Goal: Task Accomplishment & Management: Manage account settings

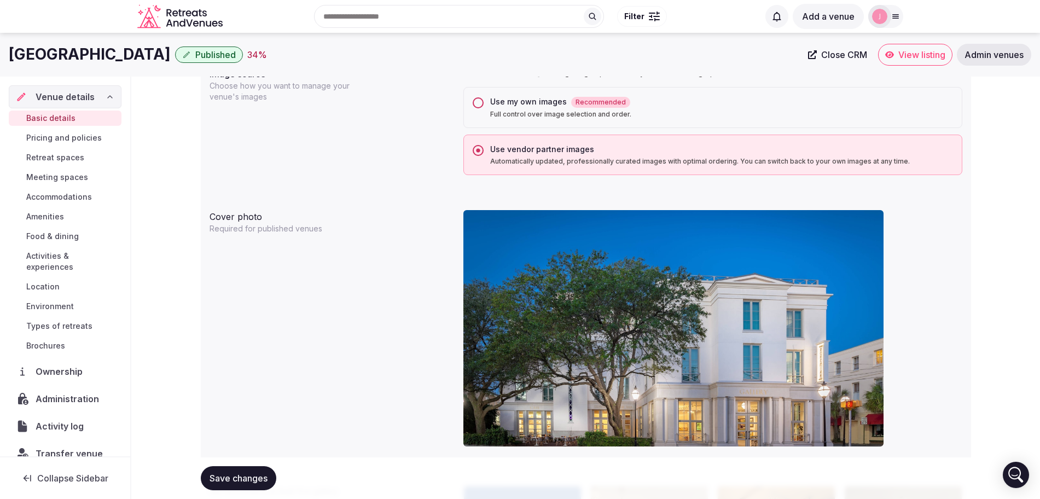
scroll to position [684, 0]
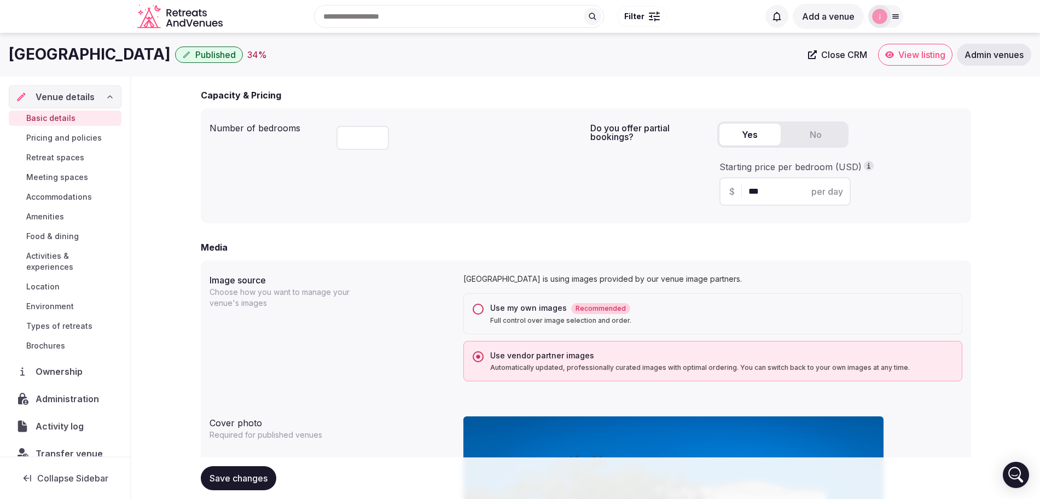
click at [513, 309] on div "Use my own images Recommended" at bounding box center [721, 307] width 463 height 11
click at [483, 309] on button "Use my own images Recommended Full control over image selection and order." at bounding box center [477, 309] width 11 height 11
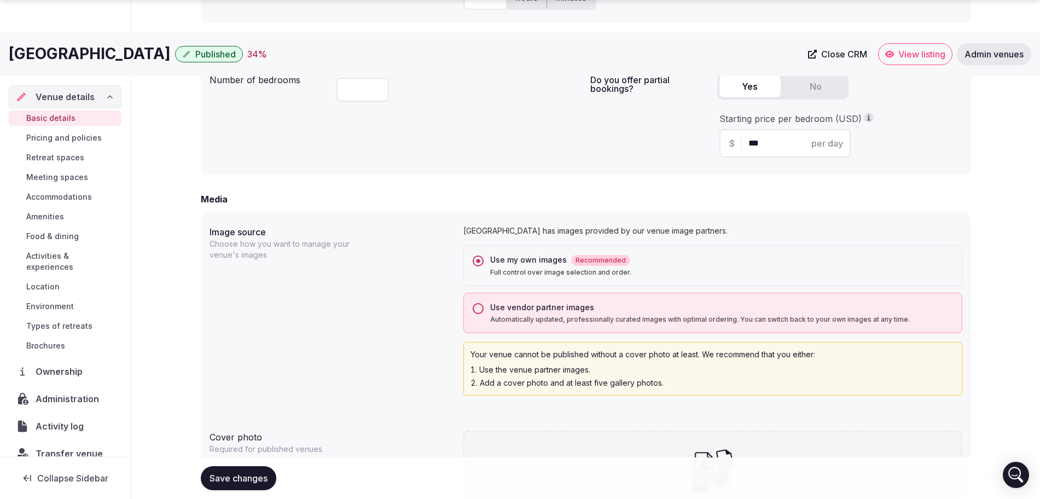
scroll to position [1023, 0]
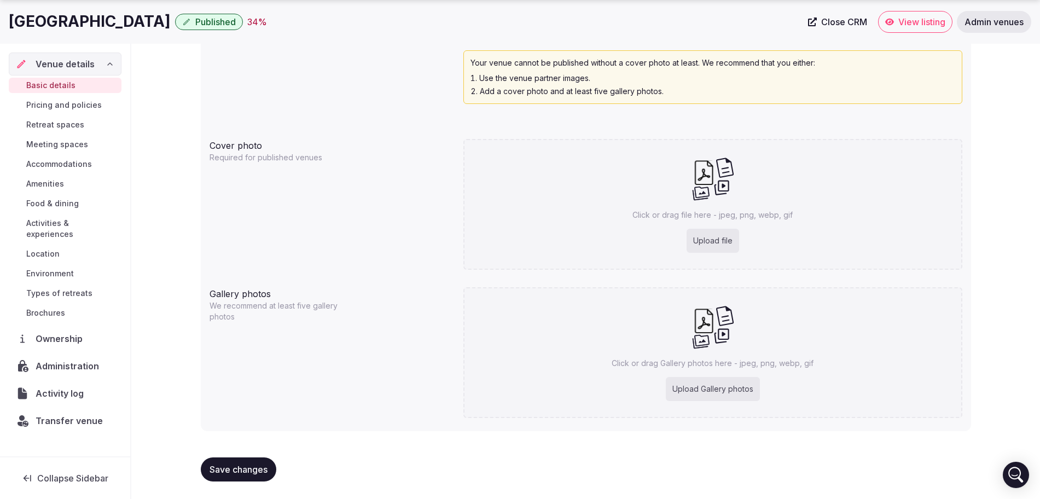
click at [710, 382] on div "Upload Gallery photos" at bounding box center [713, 389] width 94 height 24
type input "**********"
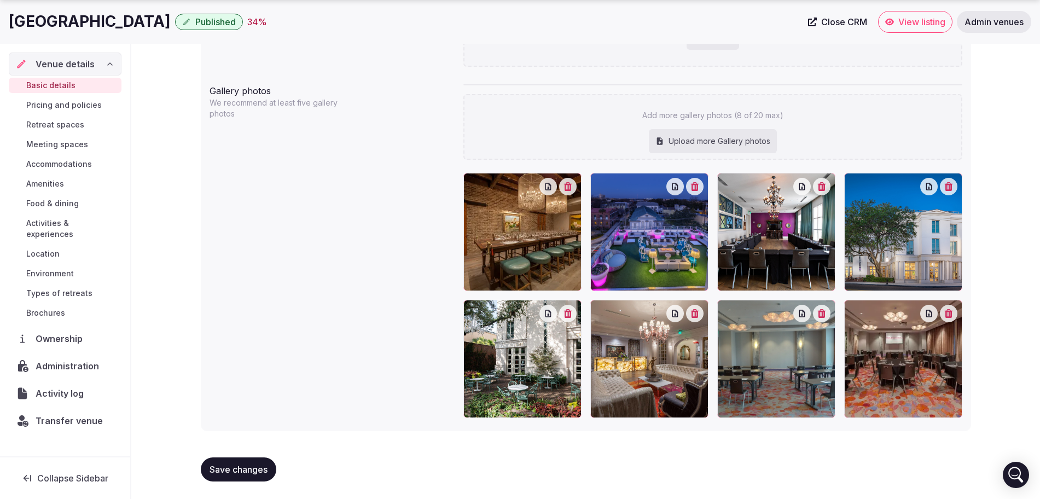
click at [232, 465] on span "Save changes" at bounding box center [238, 469] width 58 height 11
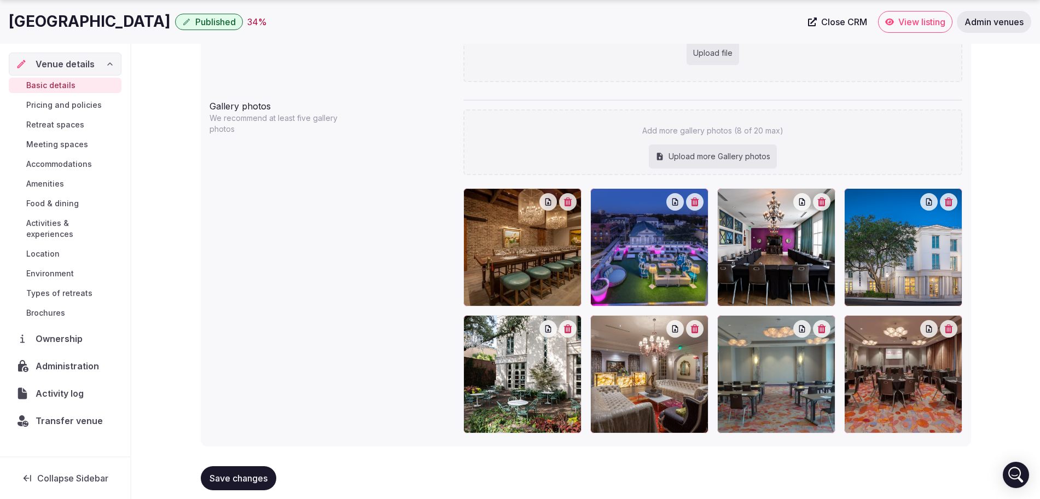
scroll to position [1241, 0]
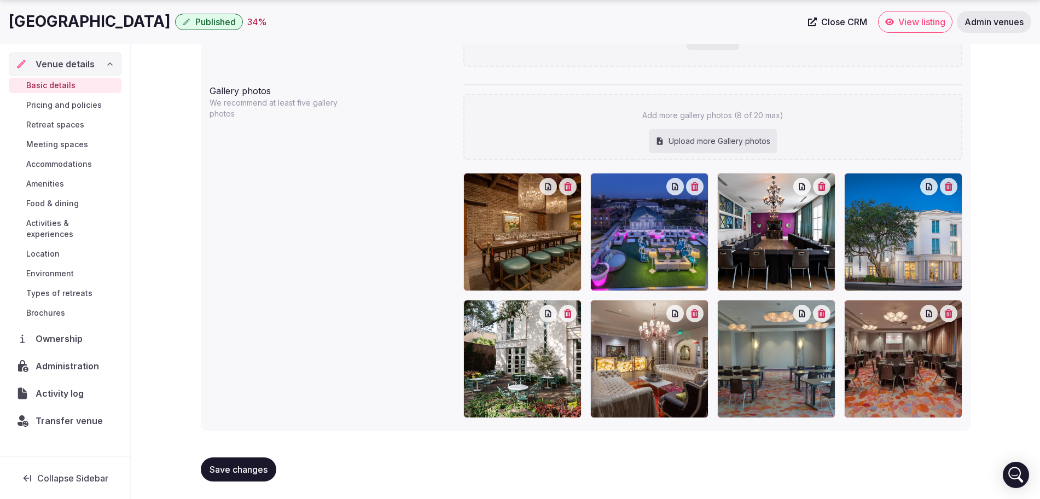
click at [264, 467] on span "Save changes" at bounding box center [238, 469] width 58 height 11
click at [248, 469] on span "Save changes" at bounding box center [238, 469] width 58 height 11
click at [259, 465] on span "Save changes" at bounding box center [238, 469] width 58 height 11
click at [246, 475] on button "Save changes" at bounding box center [238, 469] width 75 height 24
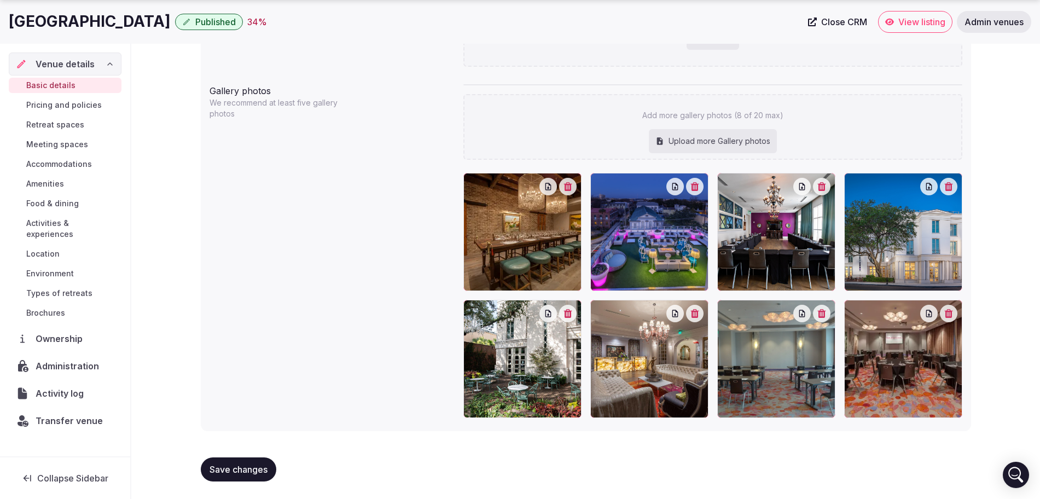
click at [246, 475] on button "Save changes" at bounding box center [238, 469] width 75 height 24
click at [246, 474] on span "Save changes" at bounding box center [238, 469] width 58 height 11
click at [236, 469] on span "Save changes" at bounding box center [238, 469] width 58 height 11
click at [236, 468] on span "Save changes" at bounding box center [238, 469] width 58 height 11
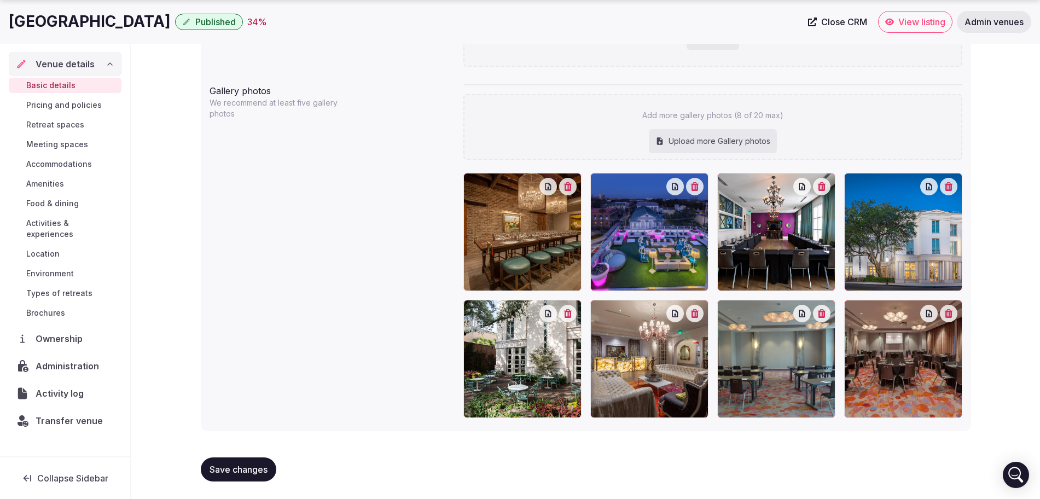
click at [236, 468] on span "Save changes" at bounding box center [238, 469] width 58 height 11
click at [236, 459] on button "Save changes" at bounding box center [238, 469] width 75 height 24
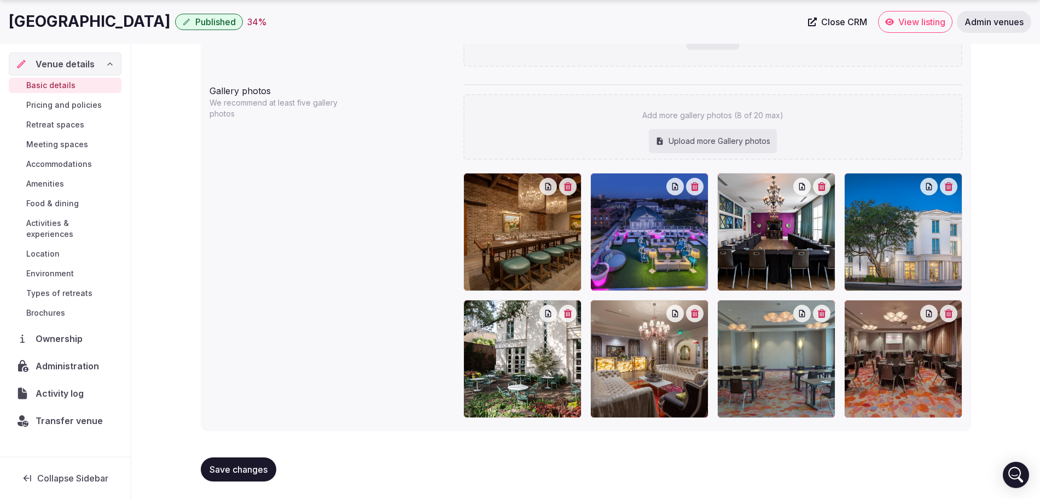
click at [237, 469] on span "Save changes" at bounding box center [238, 469] width 58 height 11
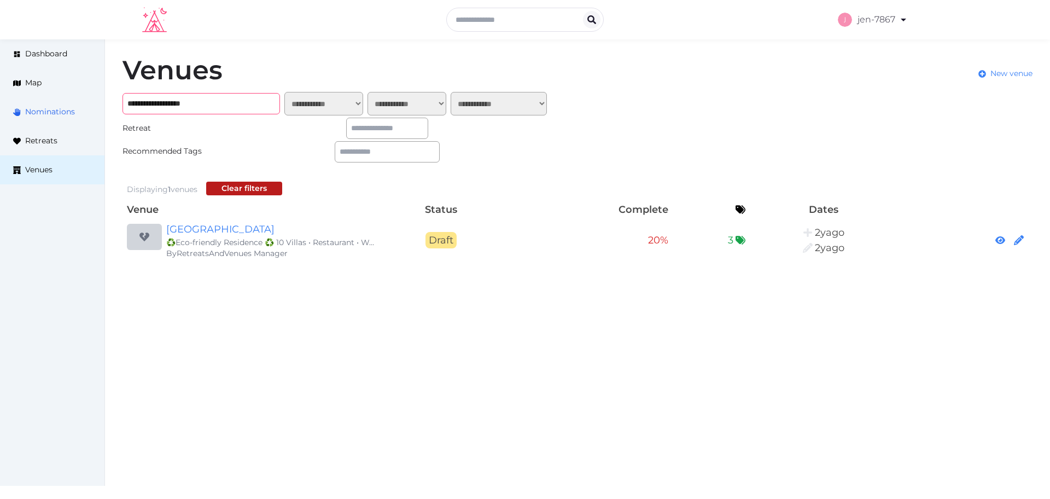
drag, startPoint x: 214, startPoint y: 105, endPoint x: 97, endPoint y: 106, distance: 117.0
click at [97, 106] on div "**********" at bounding box center [525, 158] width 1050 height 239
paste input "*********"
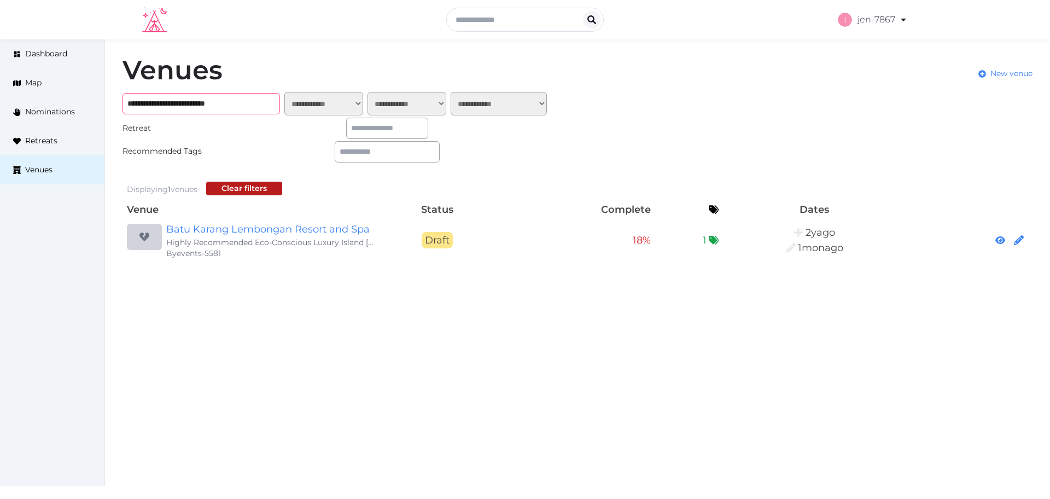
click at [232, 96] on input "**********" at bounding box center [200, 103] width 157 height 21
paste input "text"
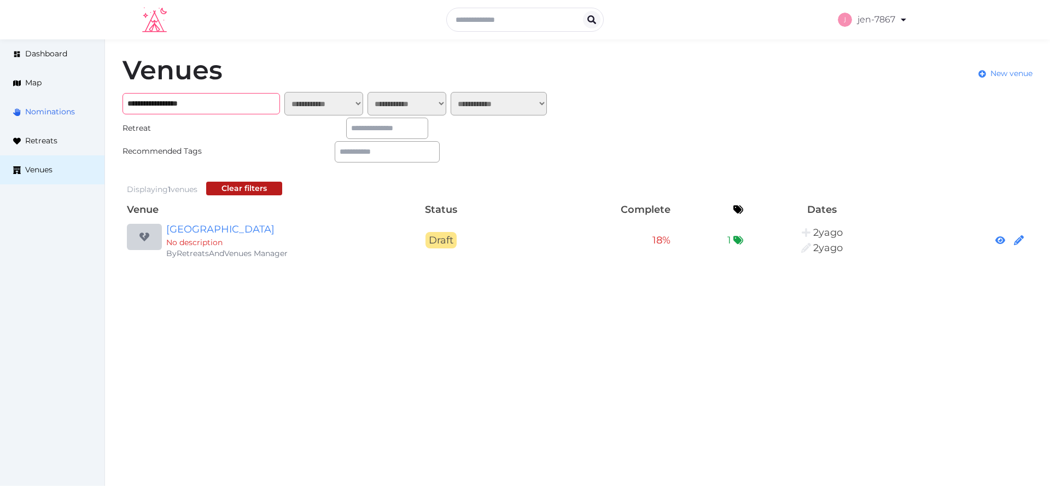
drag, startPoint x: 227, startPoint y: 104, endPoint x: 100, endPoint y: 108, distance: 128.0
click at [100, 108] on div "**********" at bounding box center [525, 158] width 1050 height 239
paste input "**********"
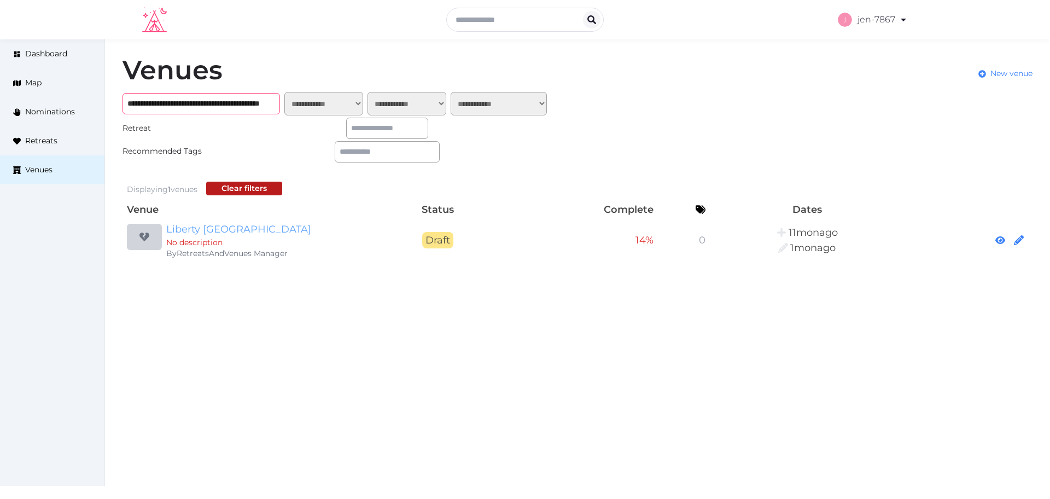
type input "**********"
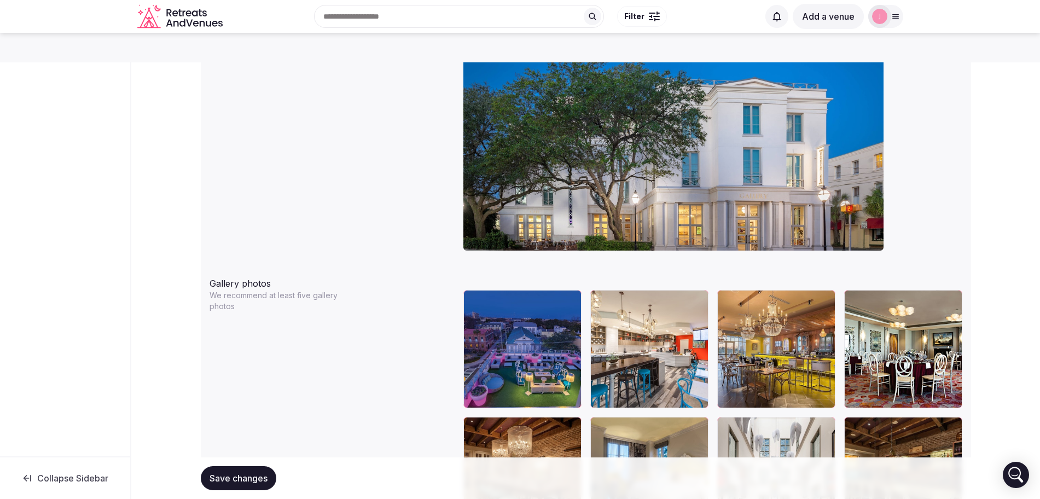
scroll to position [820, 0]
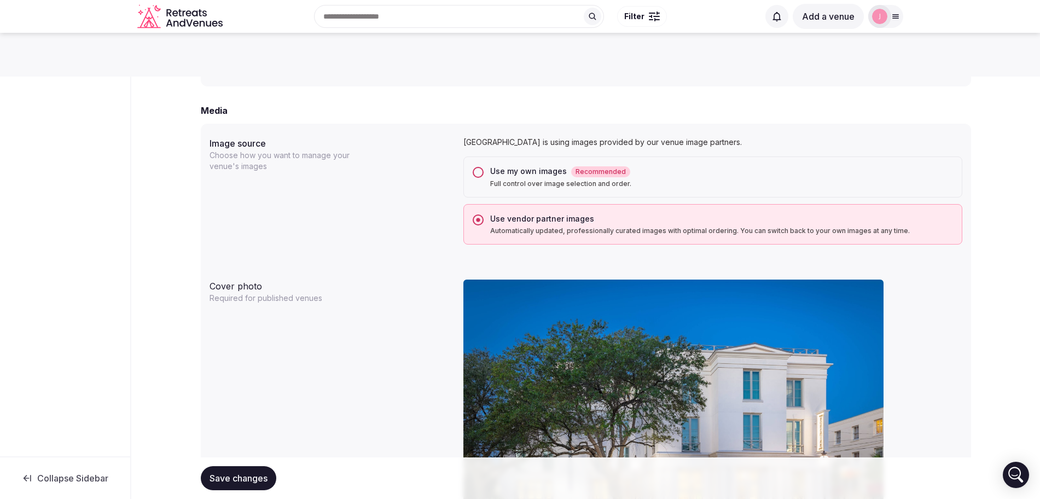
click at [527, 178] on label "Use my own images Recommended Full control over image selection and order." at bounding box center [721, 177] width 463 height 22
click at [483, 178] on button "Use my own images Recommended Full control over image selection and order." at bounding box center [477, 172] width 11 height 11
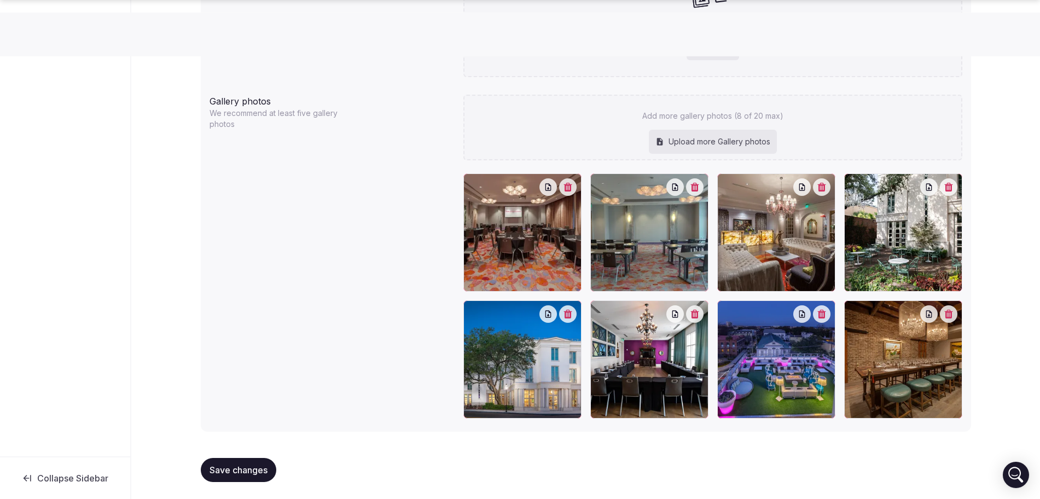
scroll to position [1216, 0]
click at [234, 470] on span "Save changes" at bounding box center [238, 469] width 58 height 11
click at [254, 470] on span "Save changes" at bounding box center [238, 469] width 58 height 11
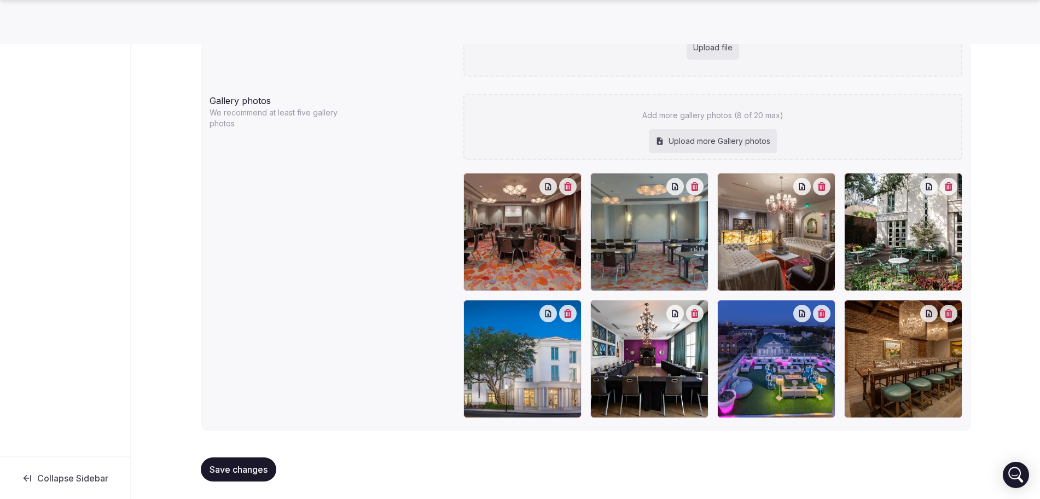
click at [254, 470] on span "Save changes" at bounding box center [238, 469] width 58 height 11
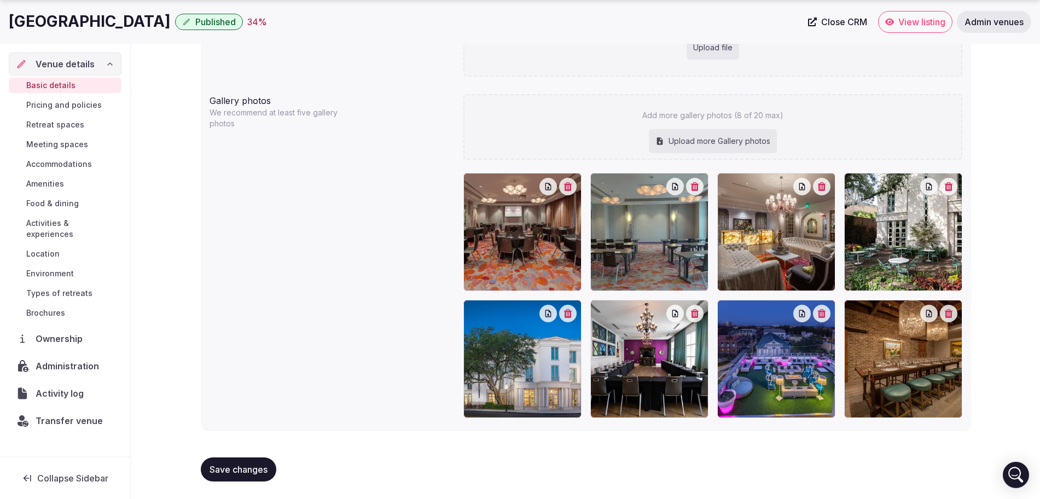
click at [236, 475] on span "Save changes" at bounding box center [238, 469] width 58 height 11
click at [236, 469] on span "Save changes" at bounding box center [238, 469] width 58 height 11
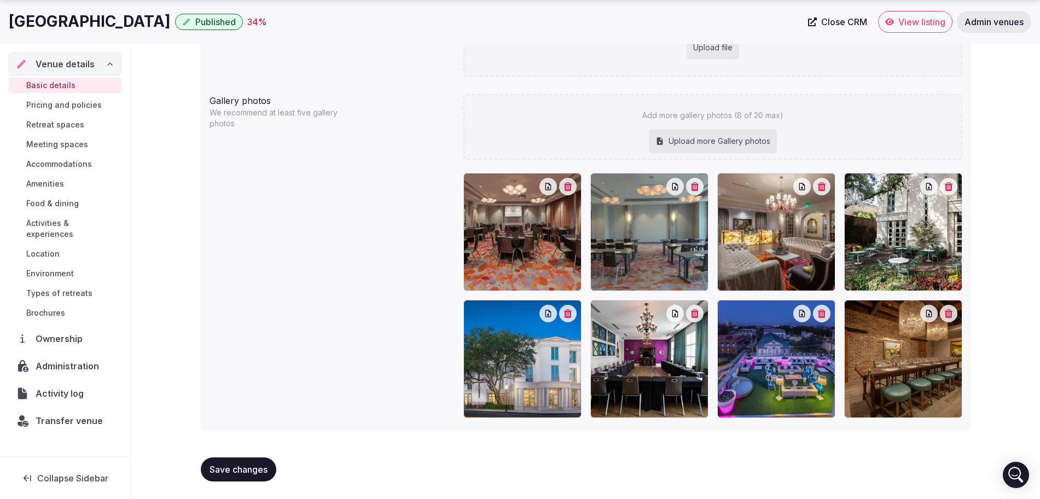
click at [236, 469] on span "Save changes" at bounding box center [238, 469] width 58 height 11
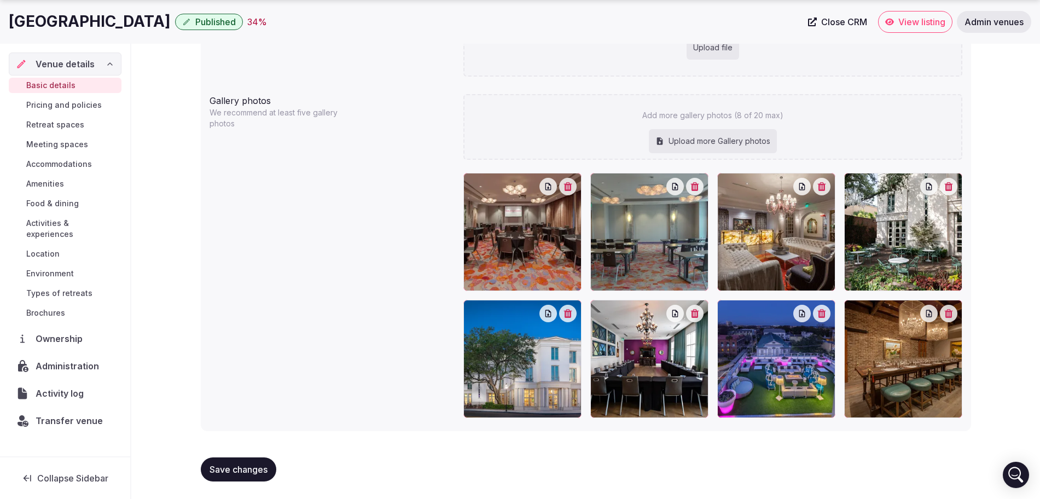
click at [236, 469] on span "Save changes" at bounding box center [238, 469] width 58 height 11
click at [230, 464] on span "Save changes" at bounding box center [238, 469] width 58 height 11
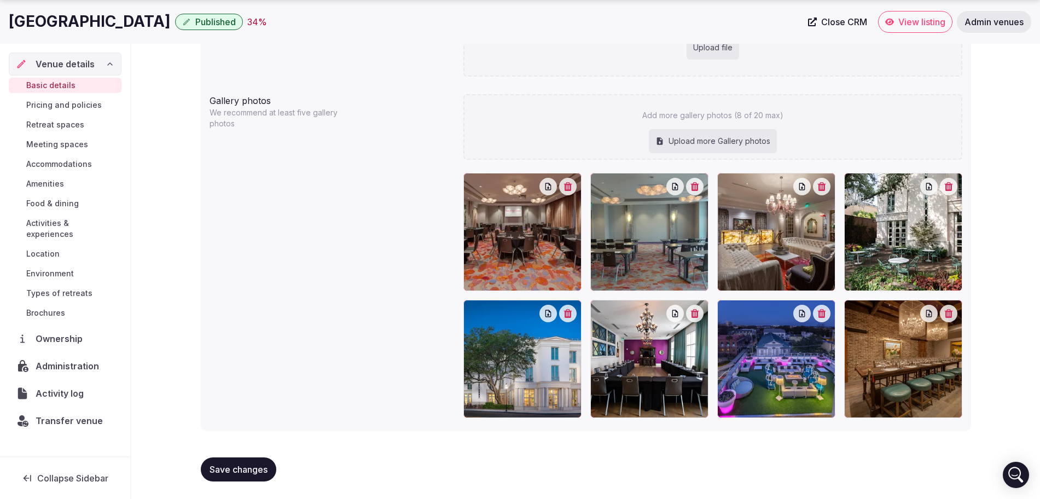
click at [57, 119] on span "Retreat spaces" at bounding box center [55, 124] width 58 height 11
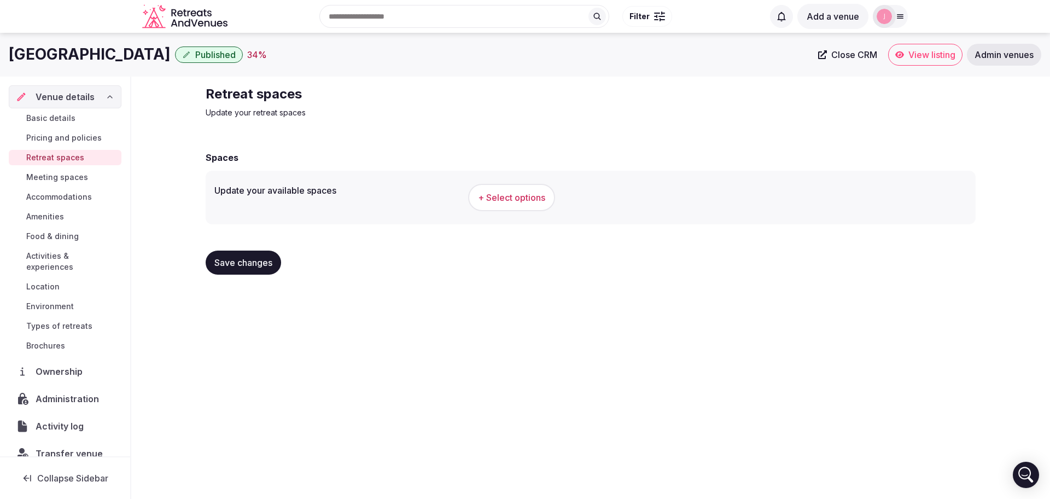
click at [69, 174] on span "Meeting spaces" at bounding box center [57, 177] width 62 height 11
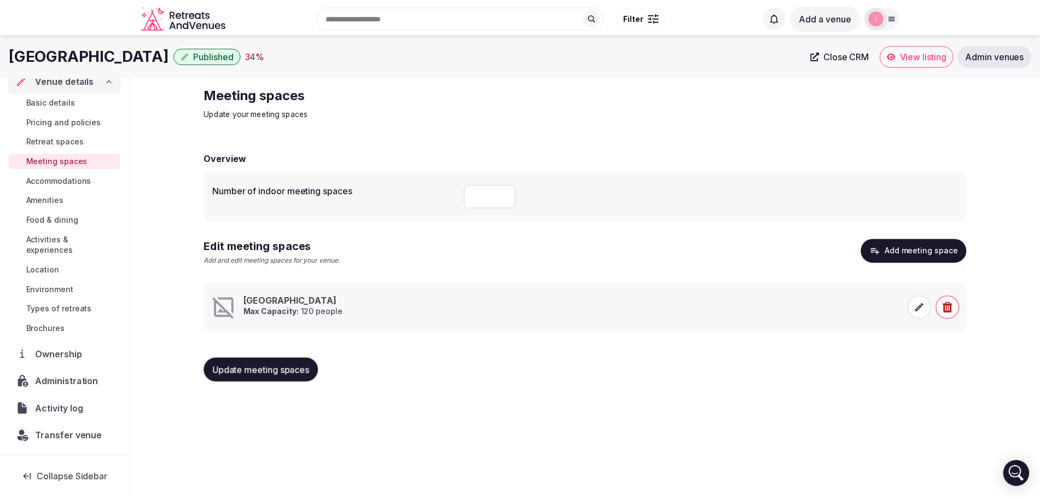
scroll to position [17, 0]
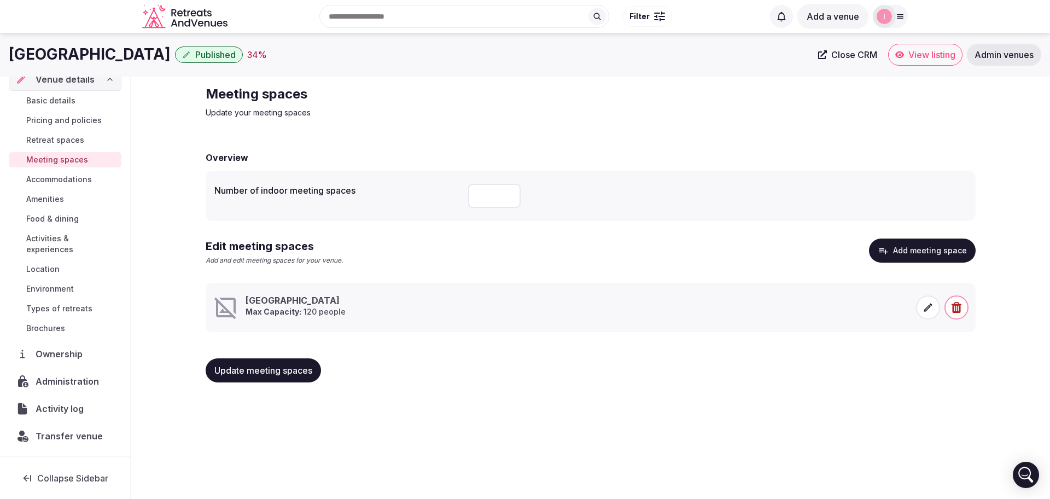
click at [38, 330] on span "Brochures" at bounding box center [45, 328] width 39 height 11
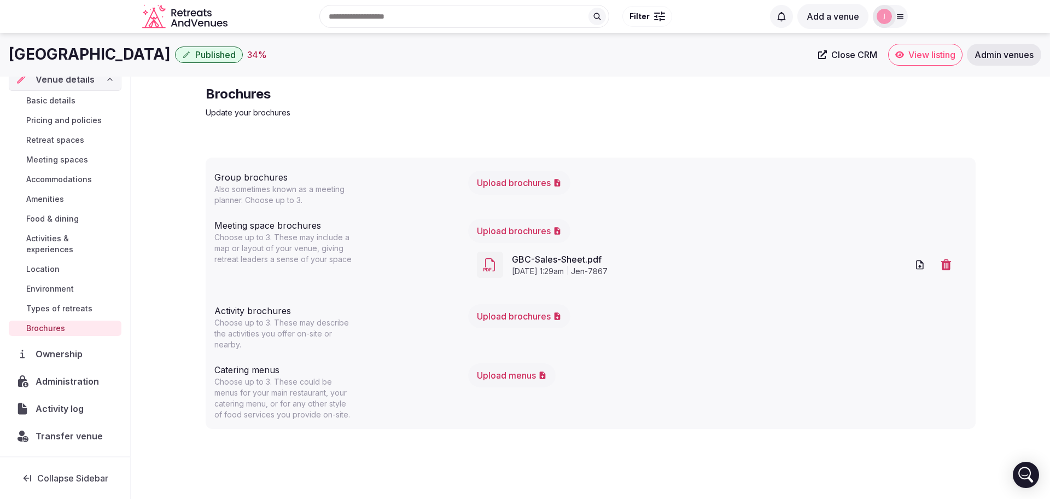
click at [62, 101] on span "Basic details" at bounding box center [50, 100] width 49 height 11
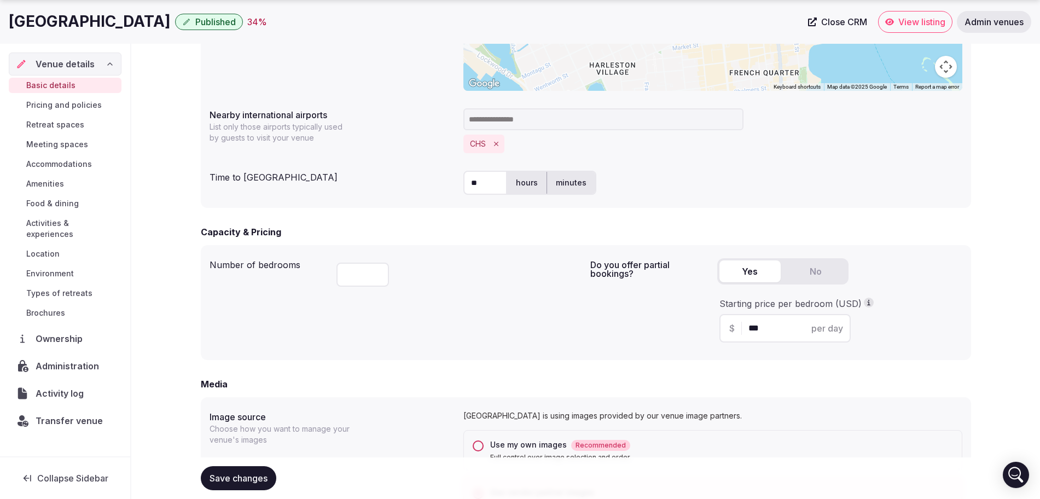
scroll to position [752, 0]
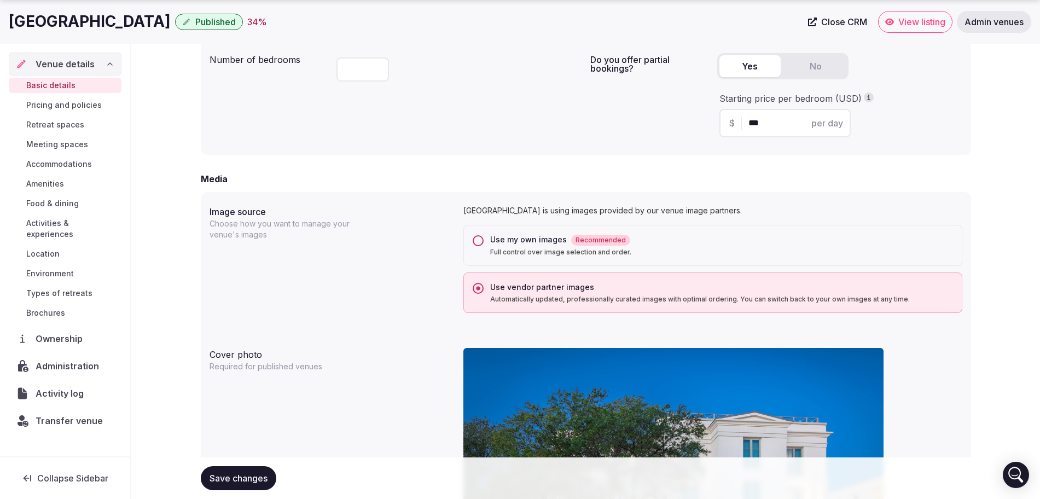
click at [476, 241] on button "Use my own images Recommended Full control over image selection and order." at bounding box center [477, 240] width 11 height 11
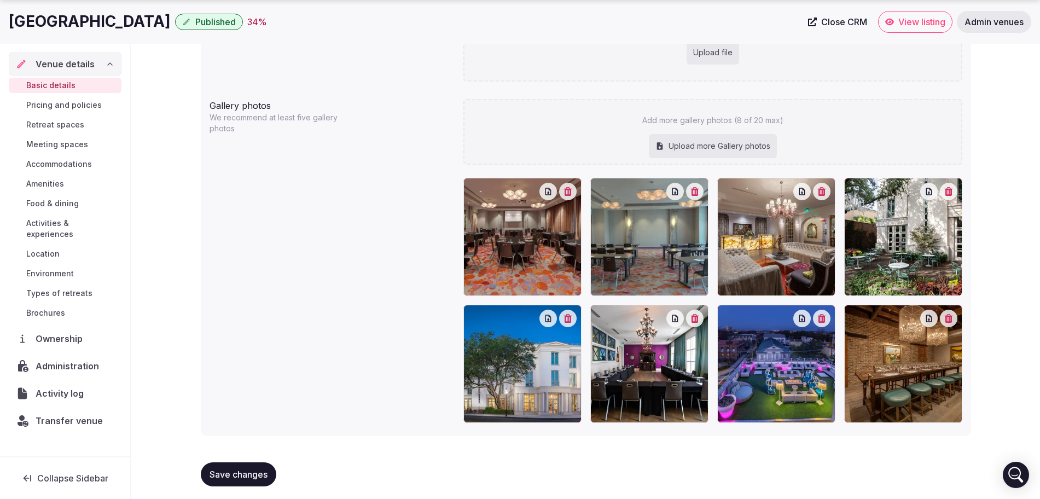
scroll to position [1216, 0]
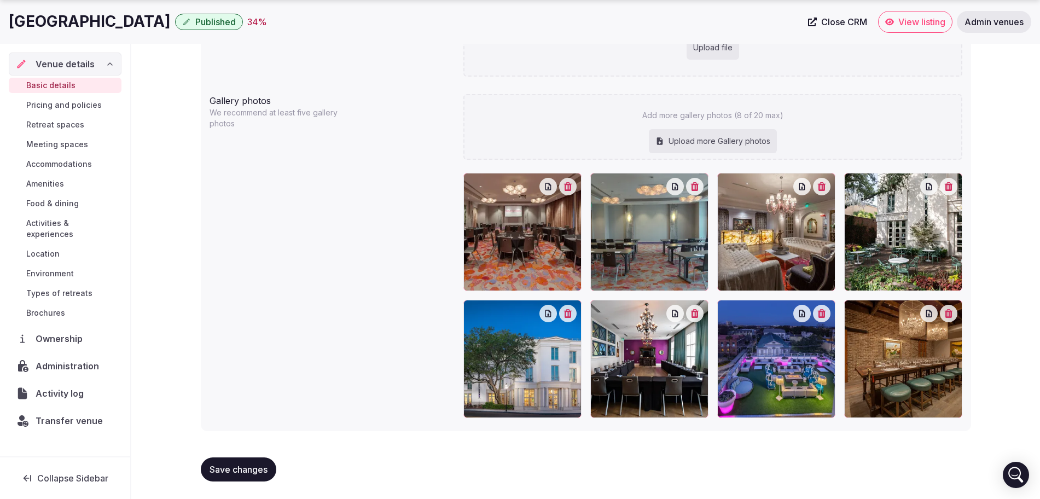
click at [715, 139] on div "Upload more Gallery photos" at bounding box center [713, 141] width 128 height 24
type input "**********"
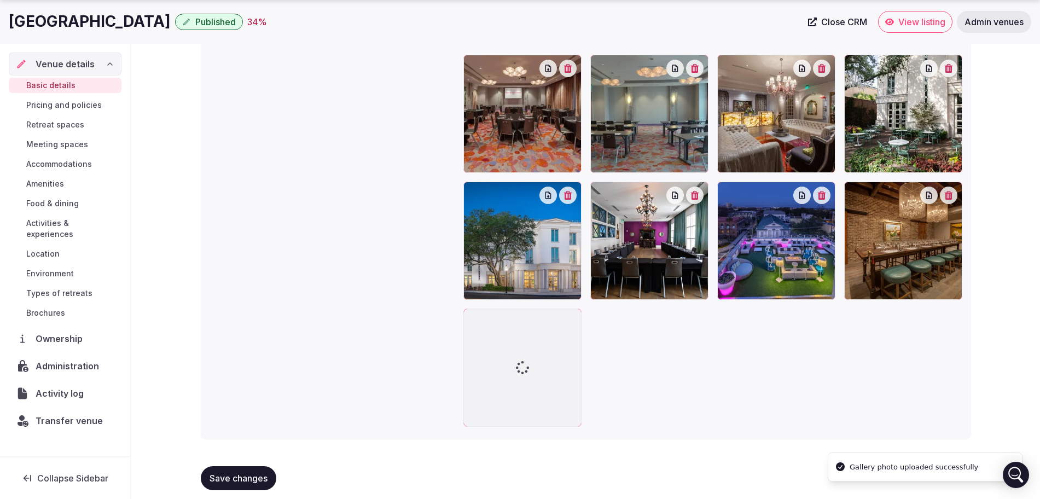
scroll to position [1353, 0]
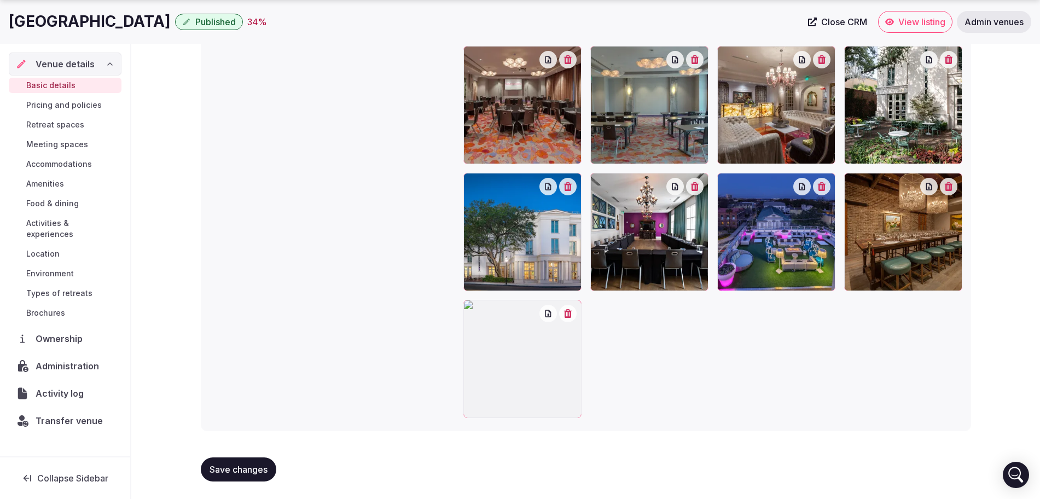
click at [243, 472] on span "Save changes" at bounding box center [238, 469] width 58 height 11
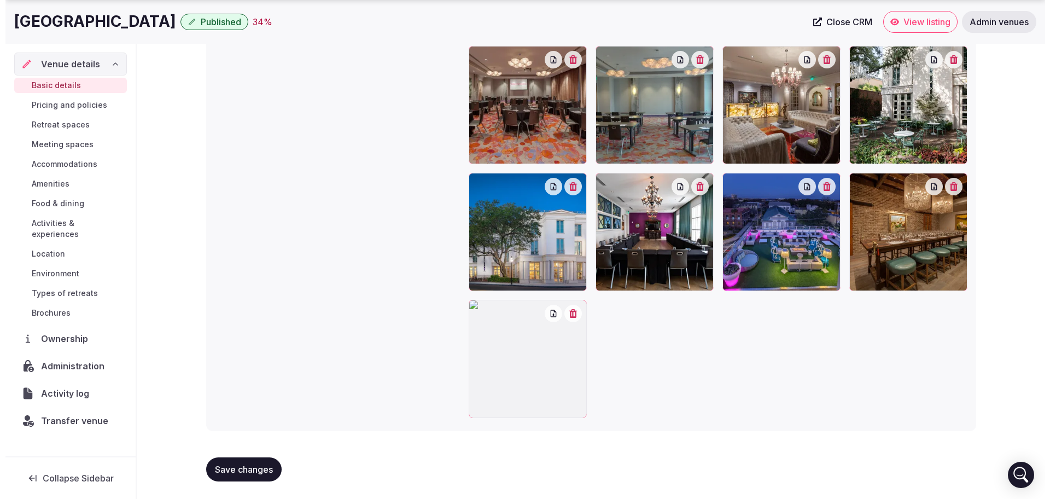
scroll to position [1368, 0]
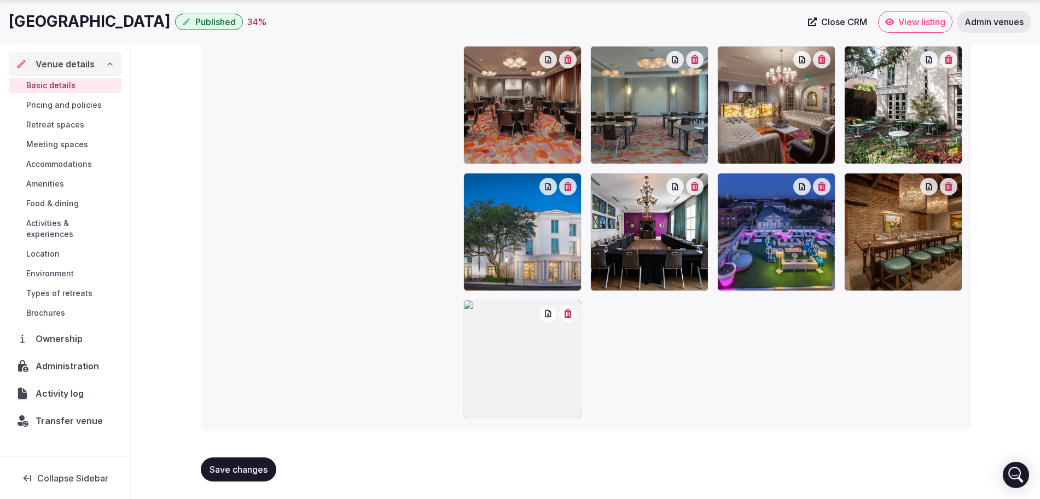
click at [572, 316] on button "button" at bounding box center [567, 313] width 17 height 17
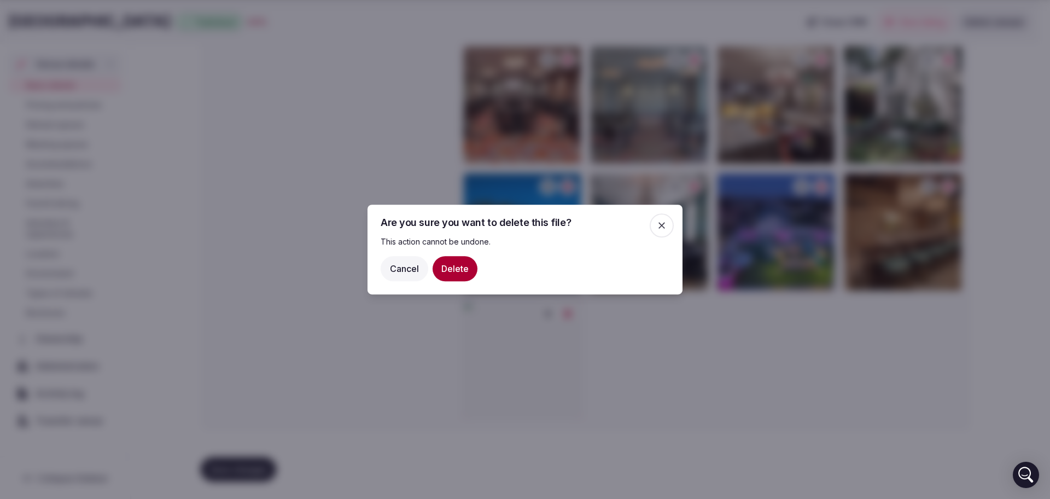
click at [463, 271] on button "Delete" at bounding box center [455, 268] width 45 height 25
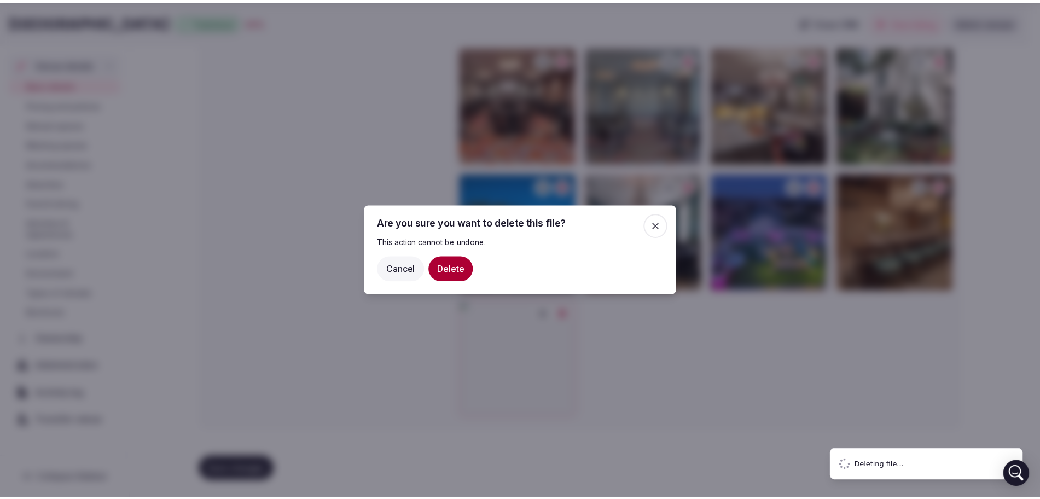
scroll to position [1241, 0]
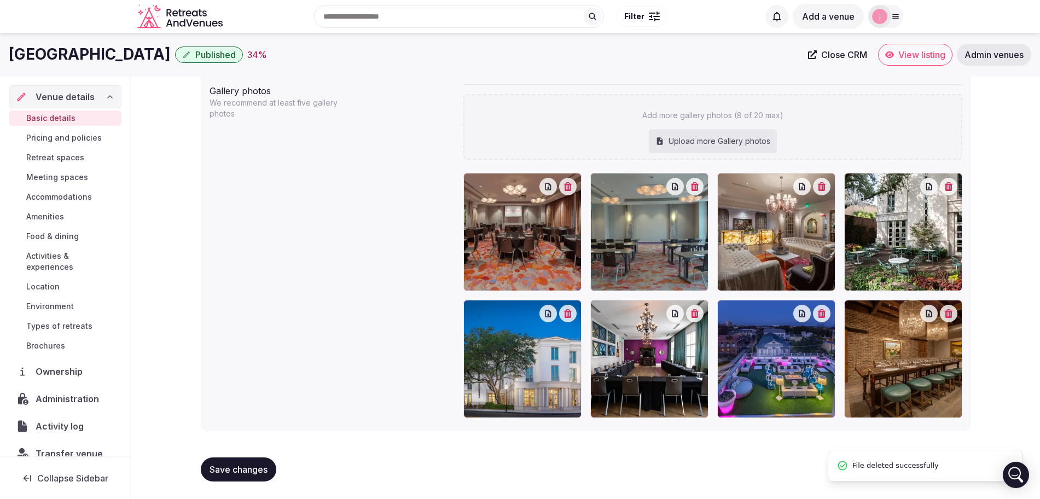
click at [246, 465] on span "Save changes" at bounding box center [238, 469] width 58 height 11
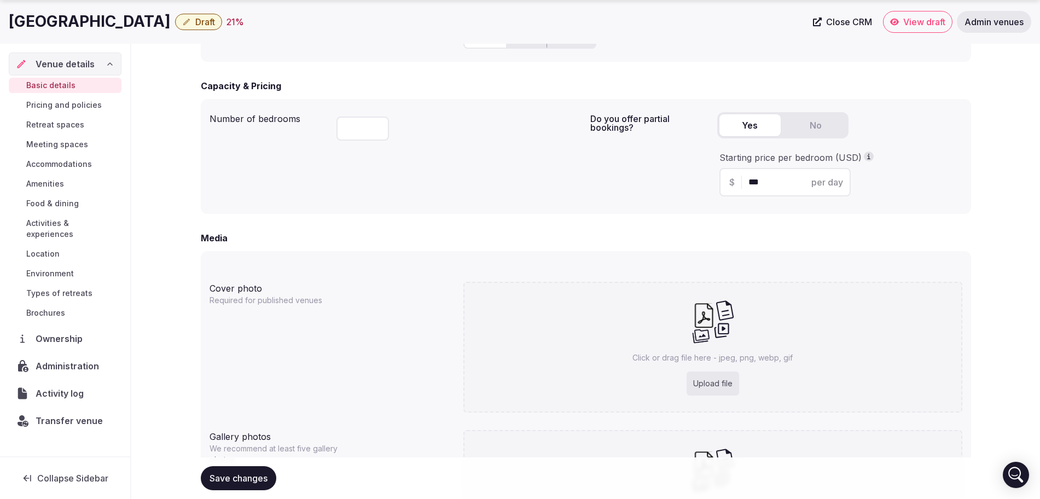
scroll to position [821, 0]
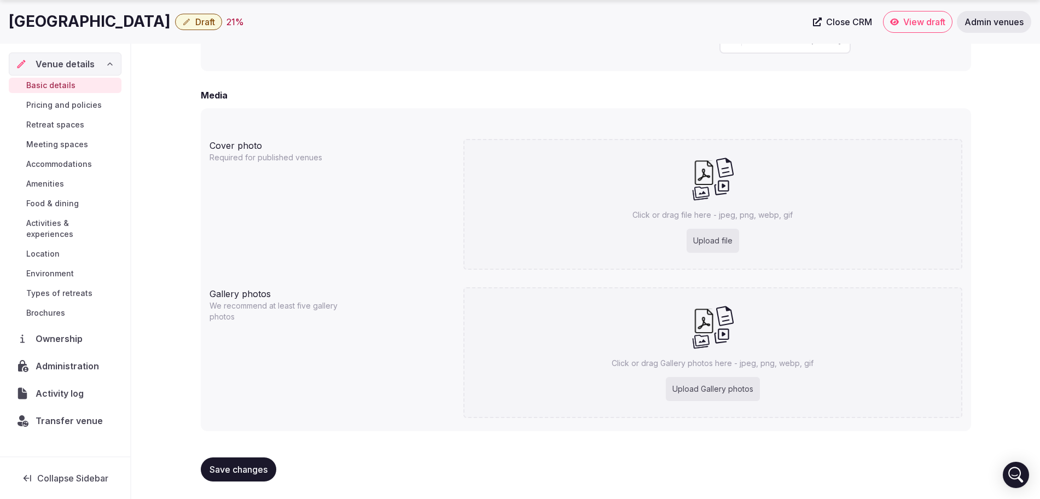
click at [697, 382] on div "Upload Gallery photos" at bounding box center [713, 389] width 94 height 24
type input "**********"
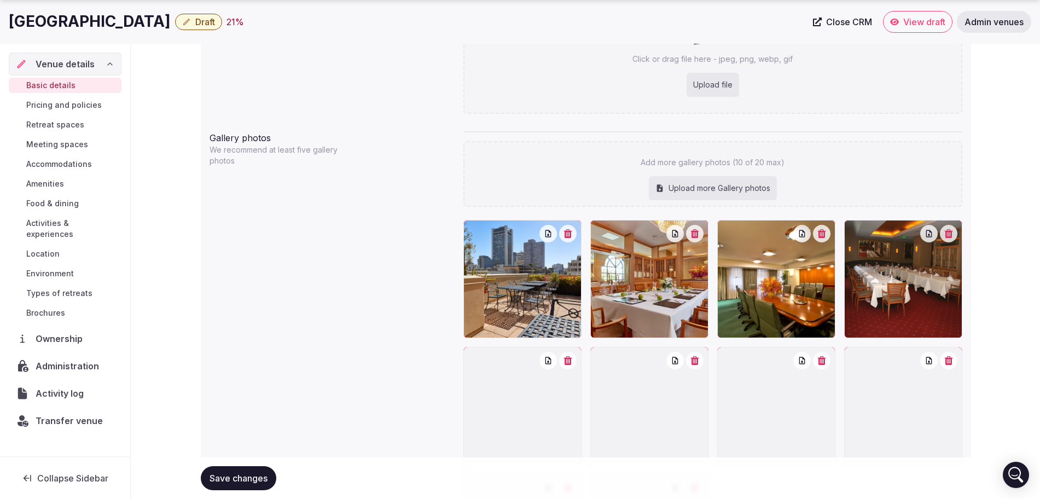
scroll to position [1151, 0]
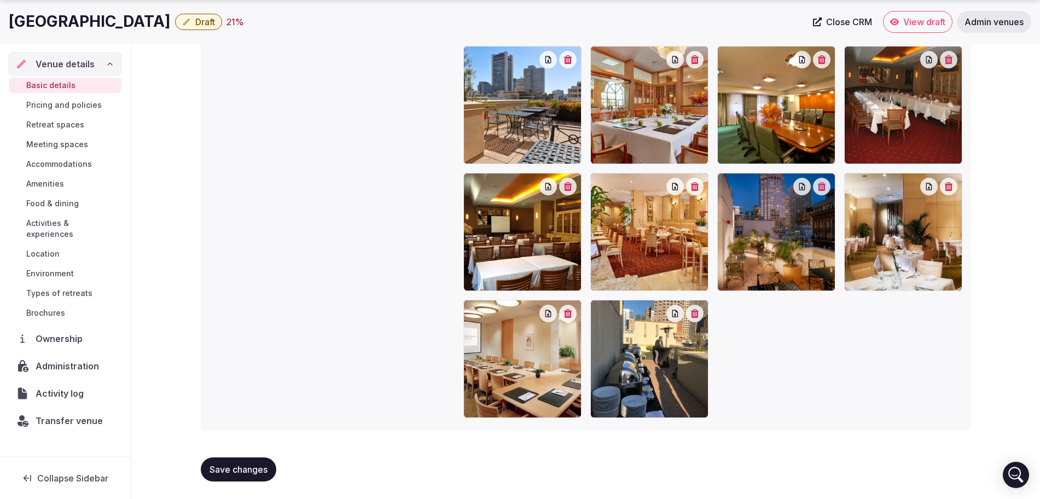
click at [249, 474] on span "Save changes" at bounding box center [238, 469] width 58 height 11
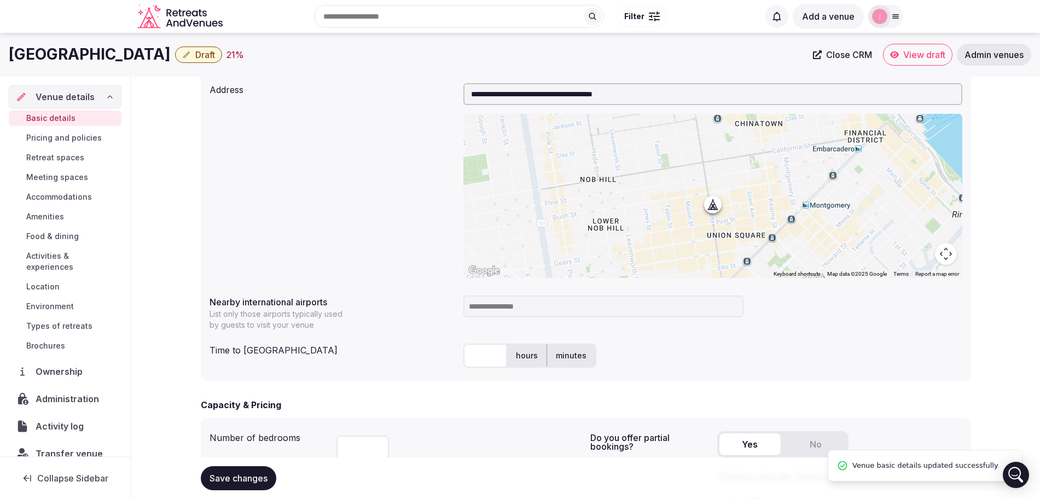
scroll to position [331, 0]
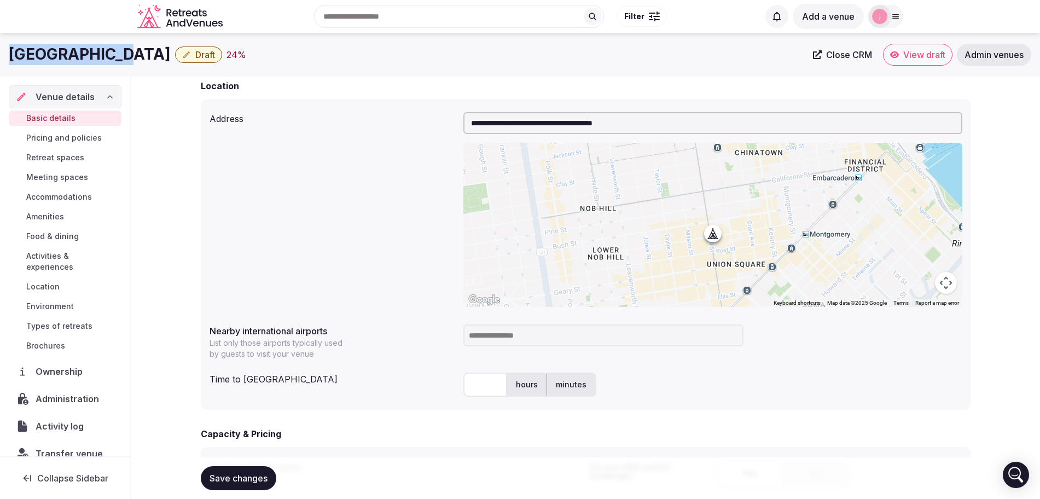
drag, startPoint x: 113, startPoint y: 57, endPoint x: 13, endPoint y: 60, distance: 99.6
click at [13, 60] on div "Orchard Hotel Draft 24 %" at bounding box center [407, 54] width 797 height 21
copy h1 "[GEOGRAPHIC_DATA]"
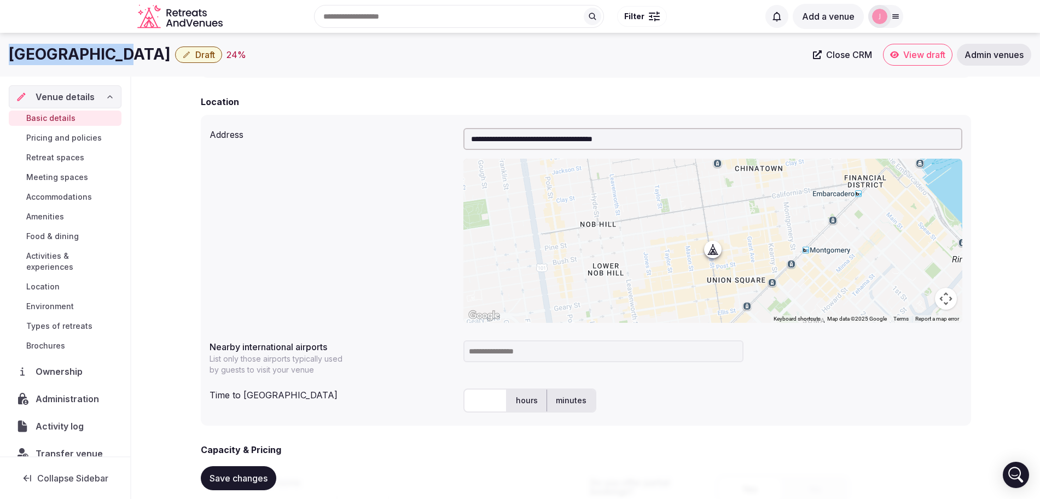
scroll to position [0, 0]
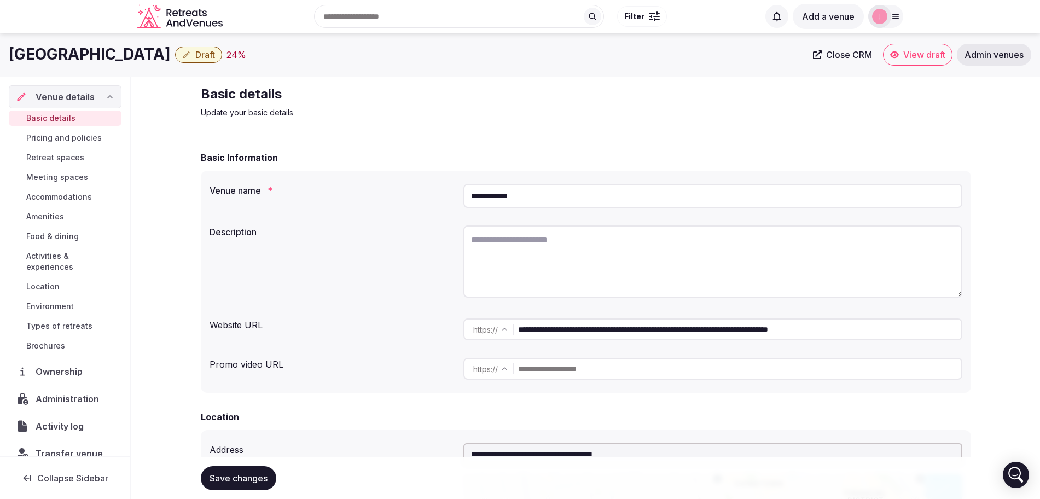
click at [579, 329] on input "**********" at bounding box center [739, 329] width 443 height 22
click at [579, 328] on input "**********" at bounding box center [739, 329] width 443 height 22
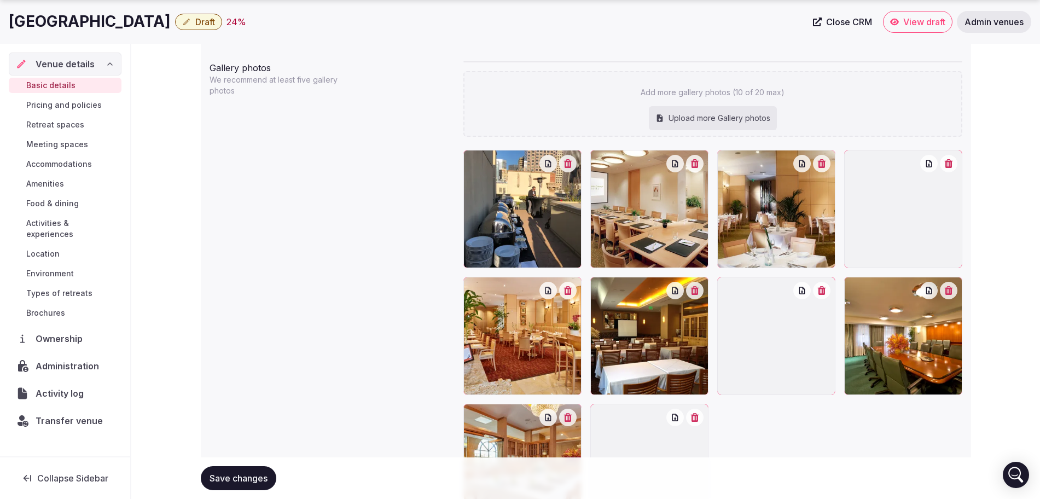
scroll to position [1151, 0]
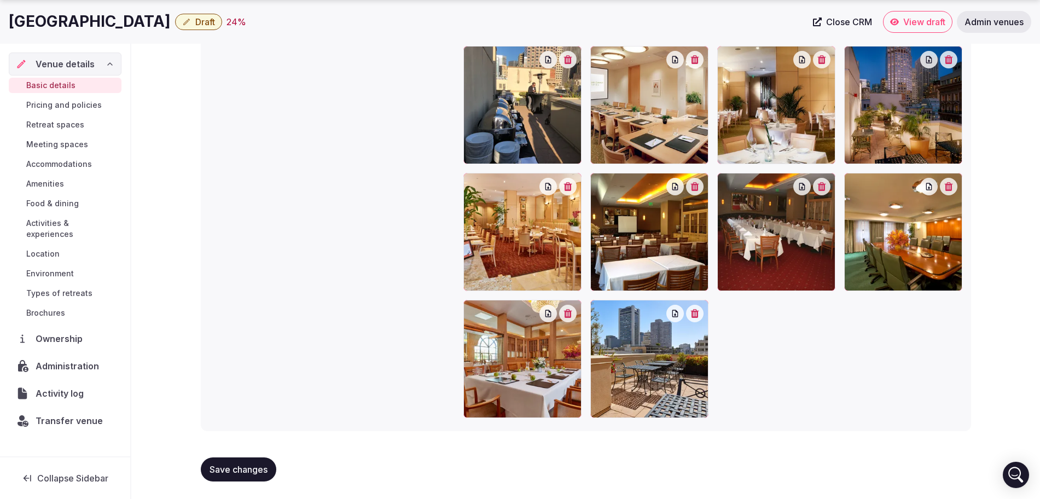
click at [233, 469] on span "Save changes" at bounding box center [238, 469] width 58 height 11
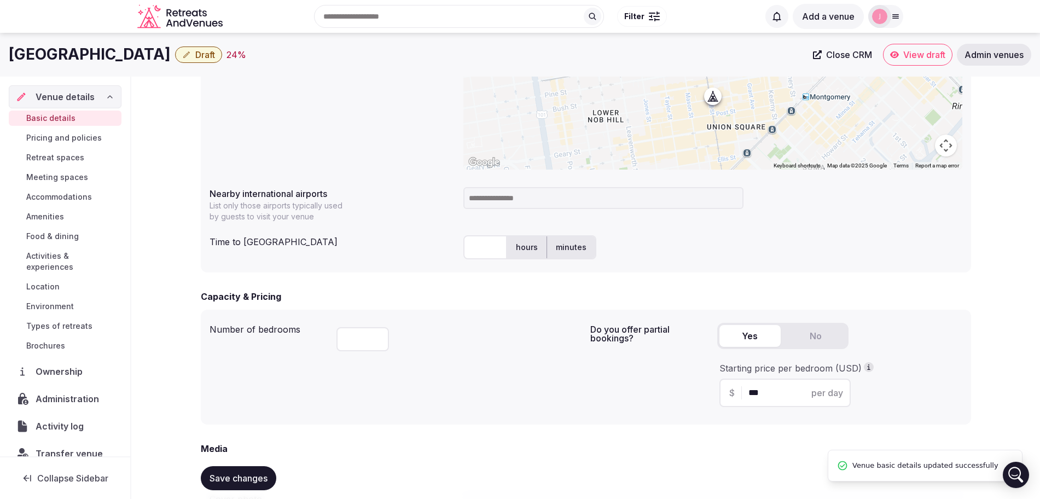
scroll to position [468, 0]
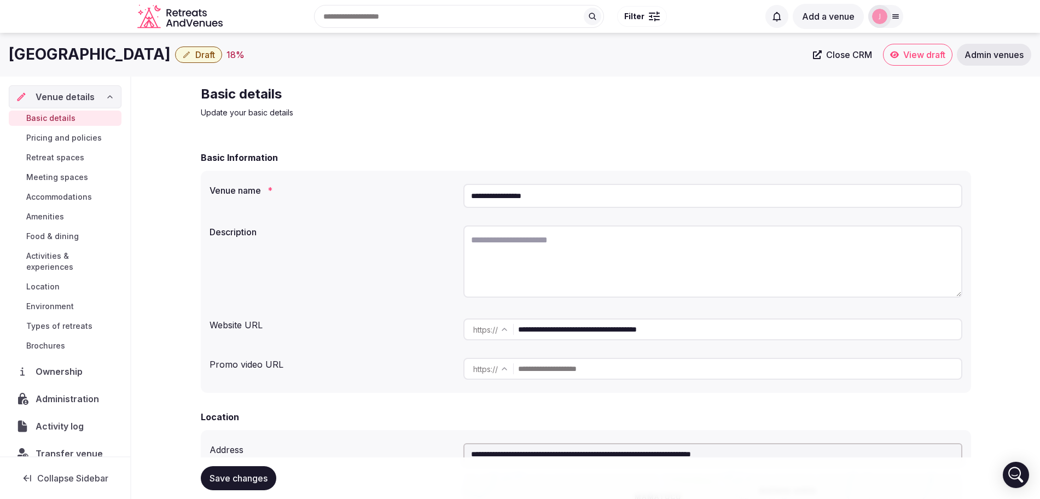
click at [75, 180] on span "Meeting spaces" at bounding box center [57, 177] width 62 height 11
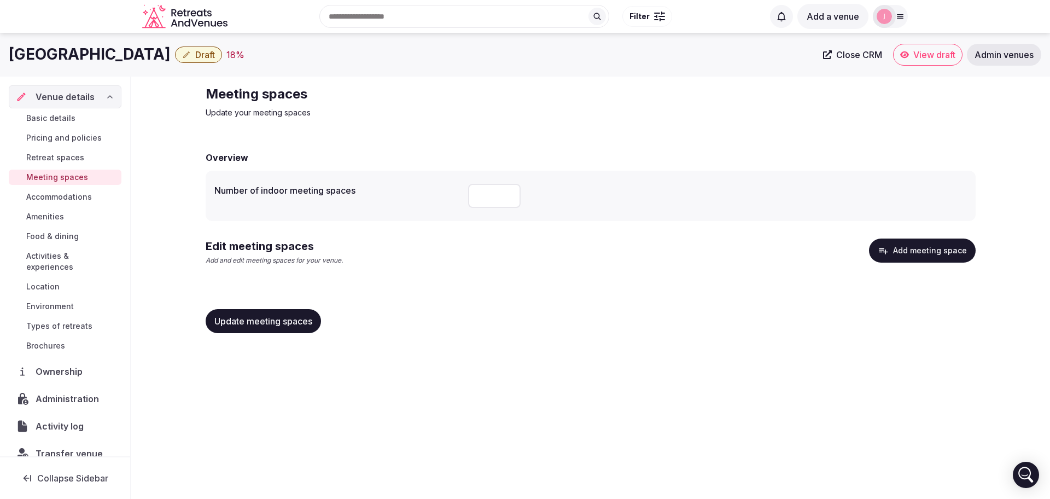
click at [495, 196] on input "number" at bounding box center [494, 196] width 52 height 24
type input "*"
click at [942, 256] on button "Add meeting space" at bounding box center [922, 250] width 107 height 24
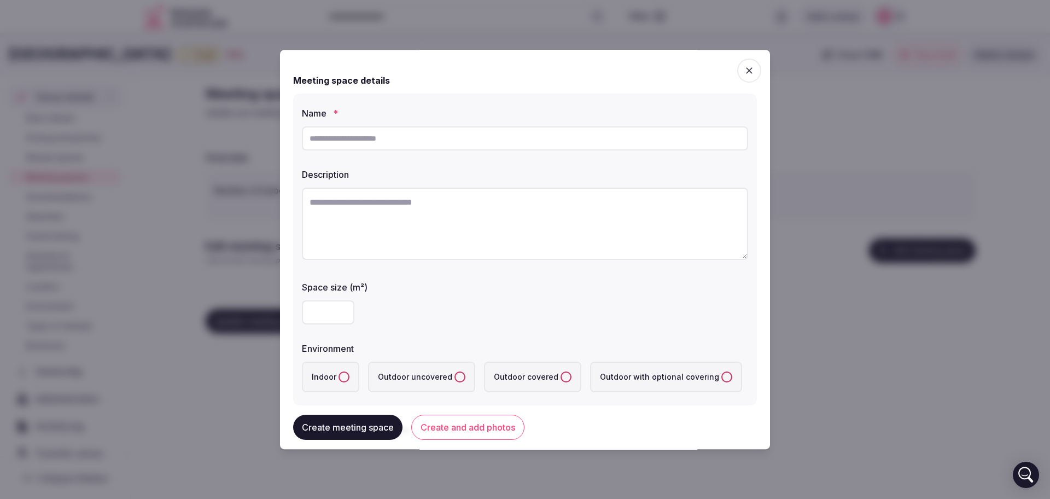
click at [363, 140] on input "text" at bounding box center [525, 138] width 446 height 24
type input "**********"
click at [341, 375] on button "Indoor" at bounding box center [344, 376] width 11 height 11
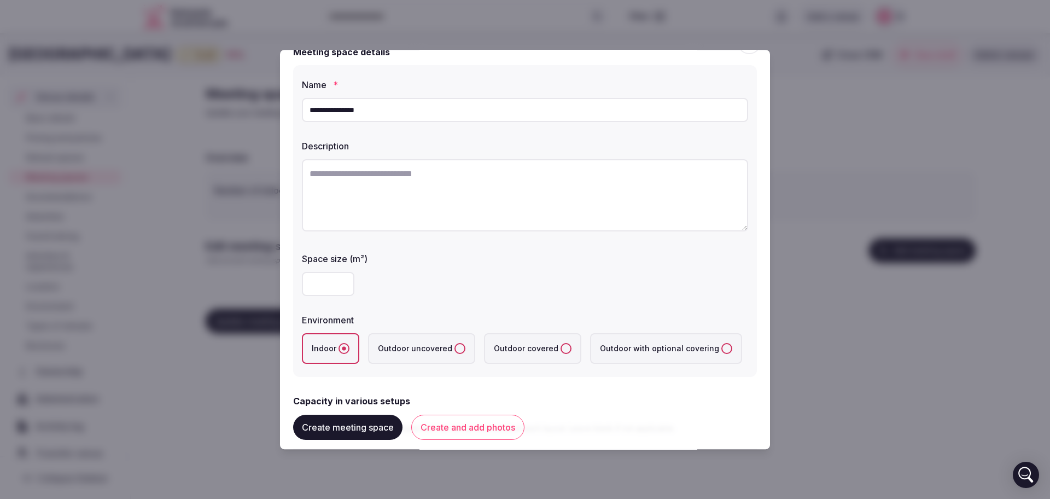
scroll to position [205, 0]
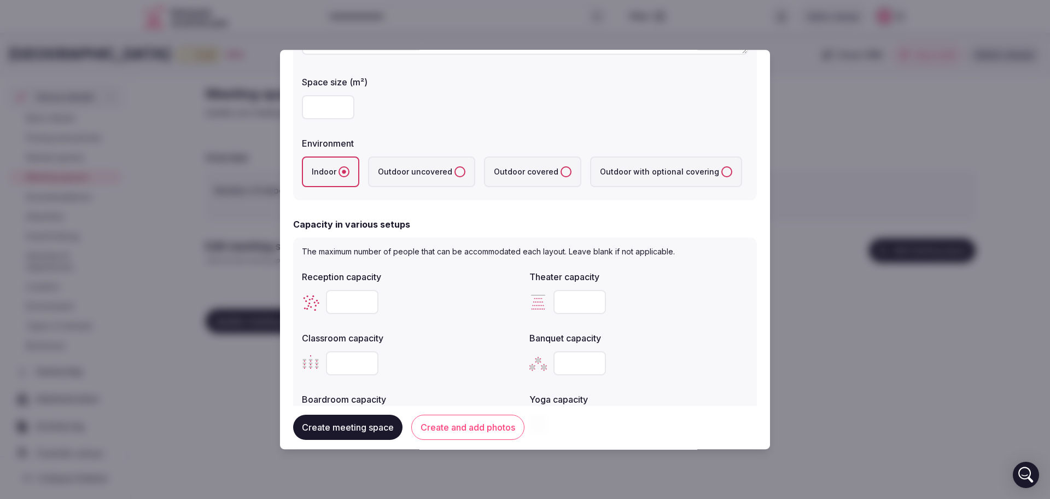
click at [347, 428] on button "Create meeting space" at bounding box center [347, 427] width 109 height 25
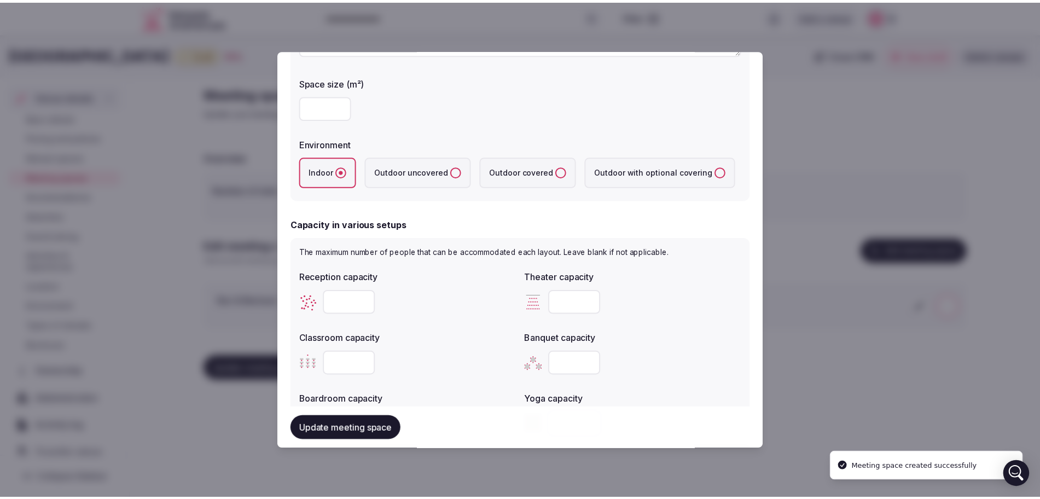
scroll to position [0, 0]
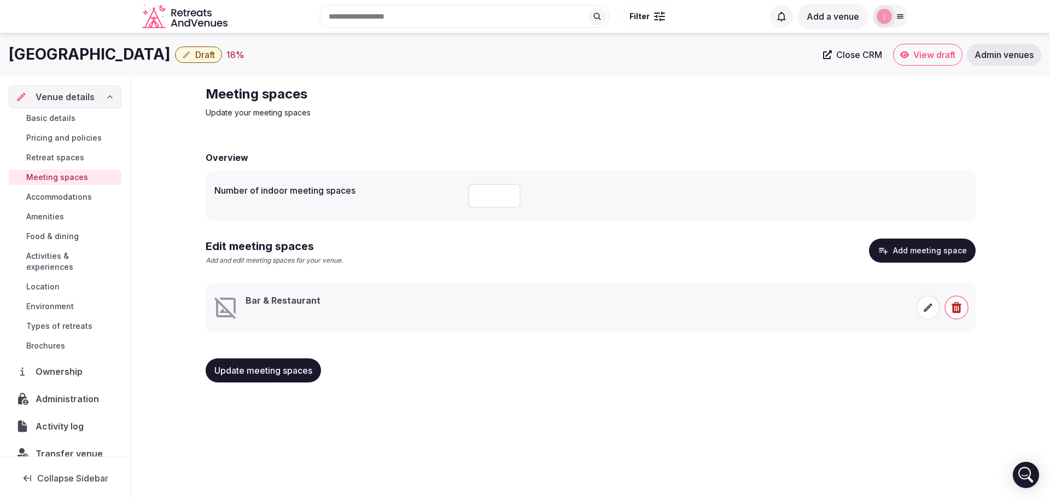
click at [57, 116] on span "Basic details" at bounding box center [50, 118] width 49 height 11
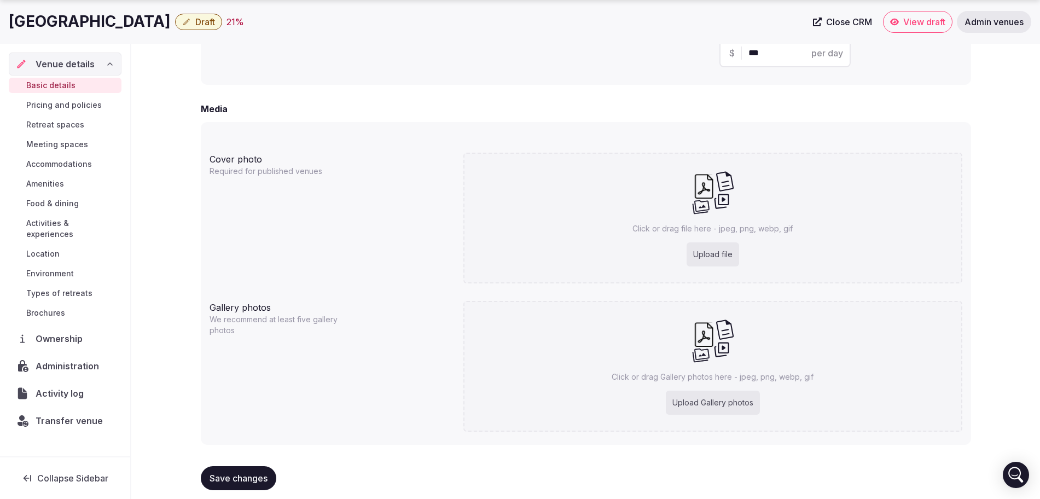
scroll to position [836, 0]
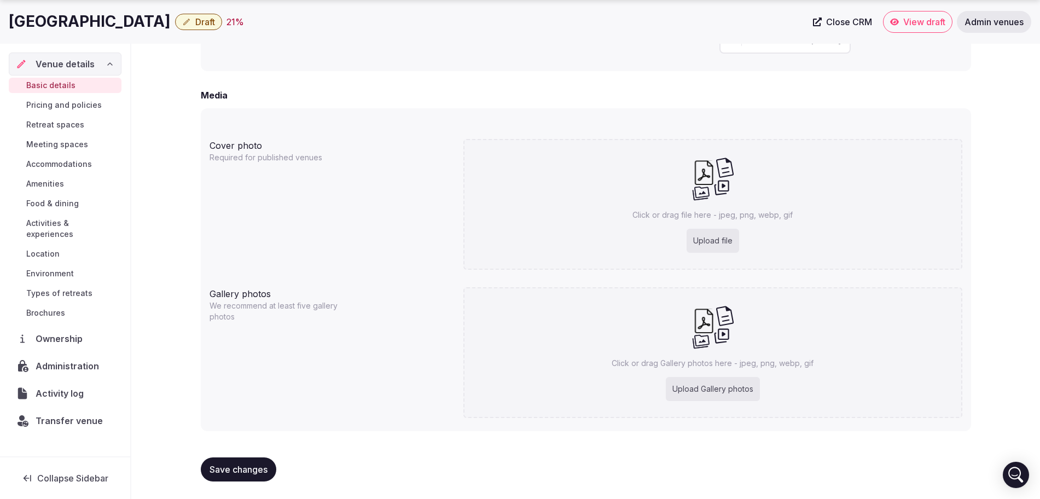
click at [684, 388] on div "Upload Gallery photos" at bounding box center [713, 389] width 94 height 24
type input "**********"
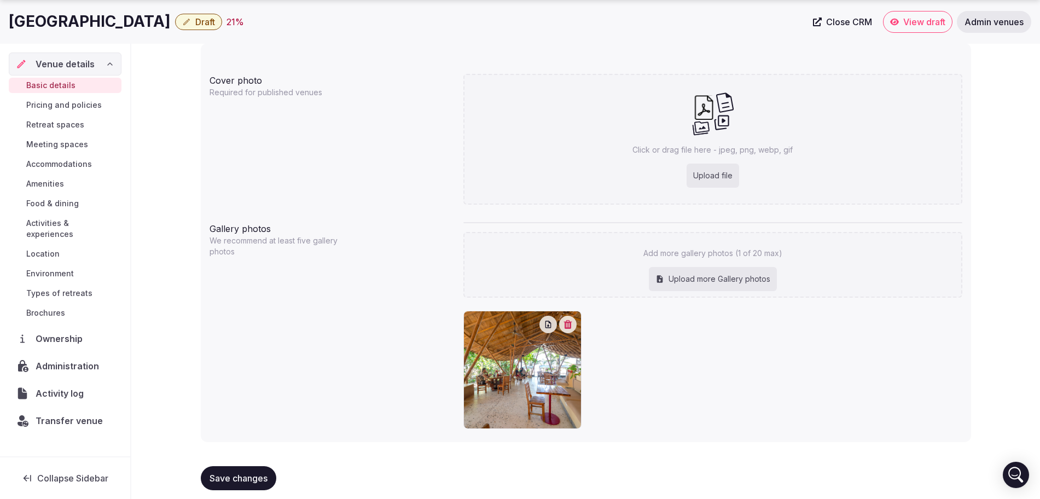
scroll to position [904, 0]
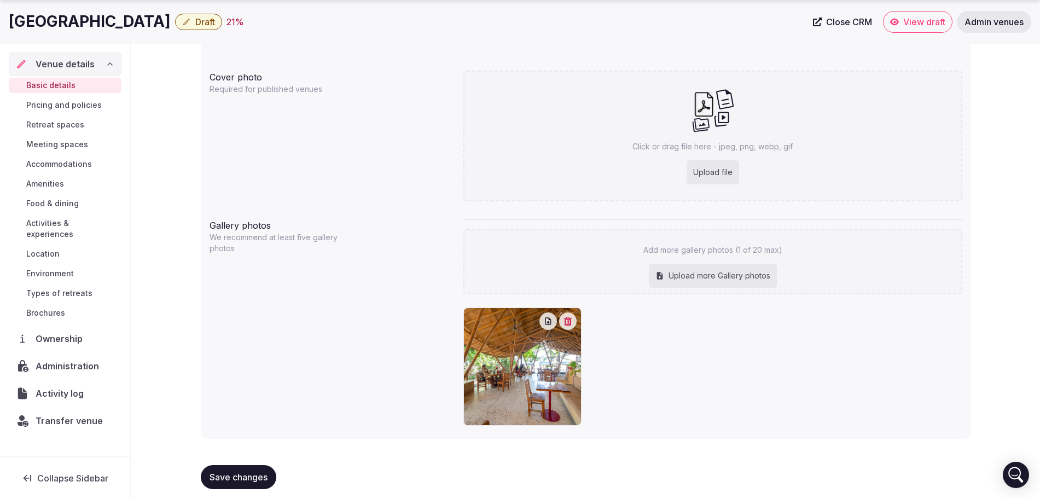
click at [248, 479] on span "Save changes" at bounding box center [238, 476] width 58 height 11
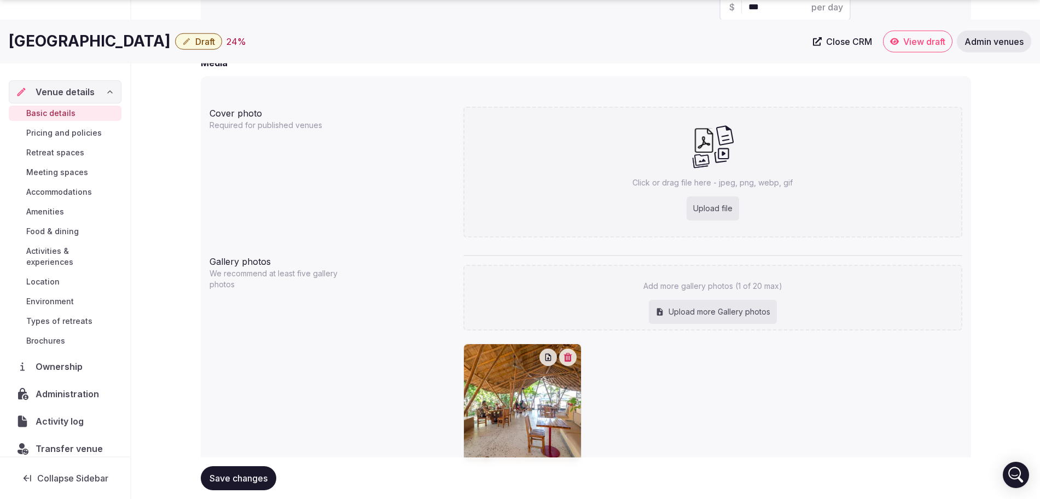
scroll to position [912, 0]
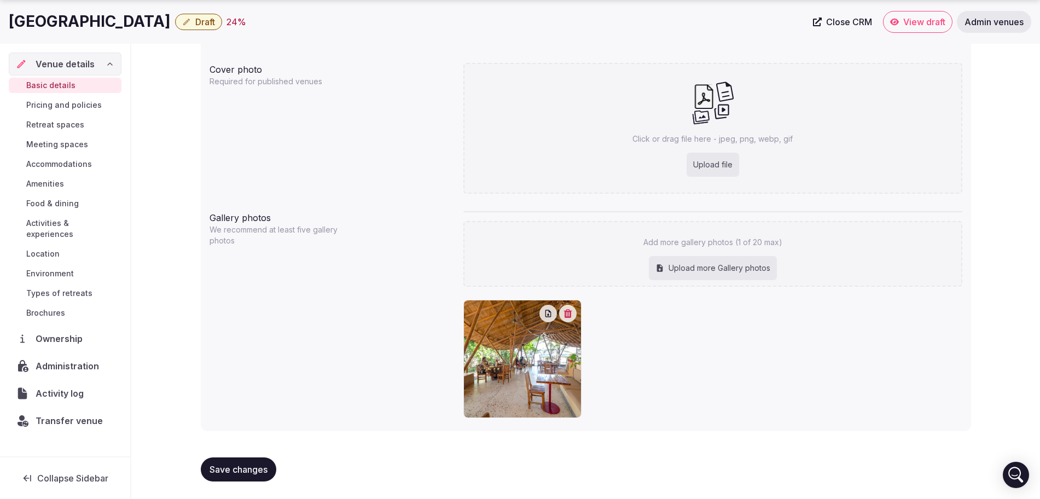
click at [248, 461] on button "Save changes" at bounding box center [238, 469] width 75 height 24
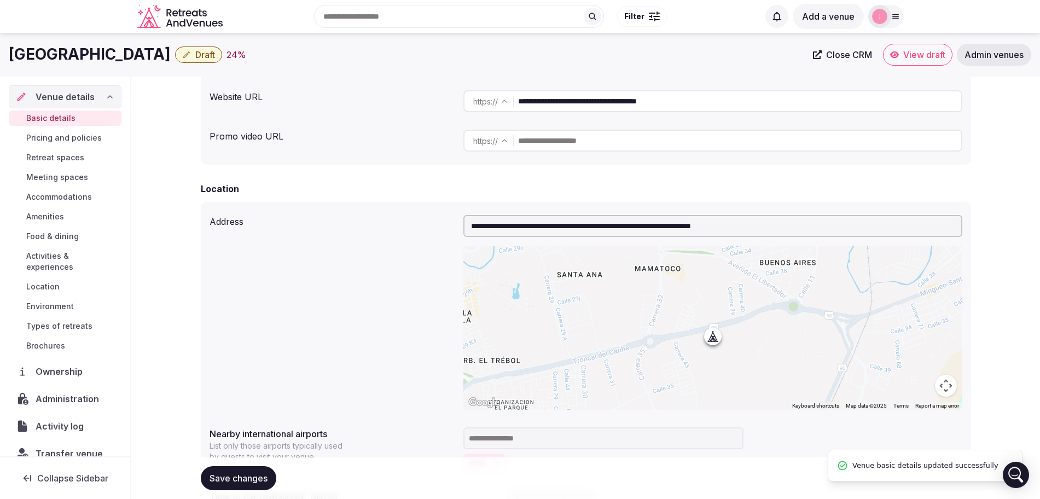
scroll to position [0, 0]
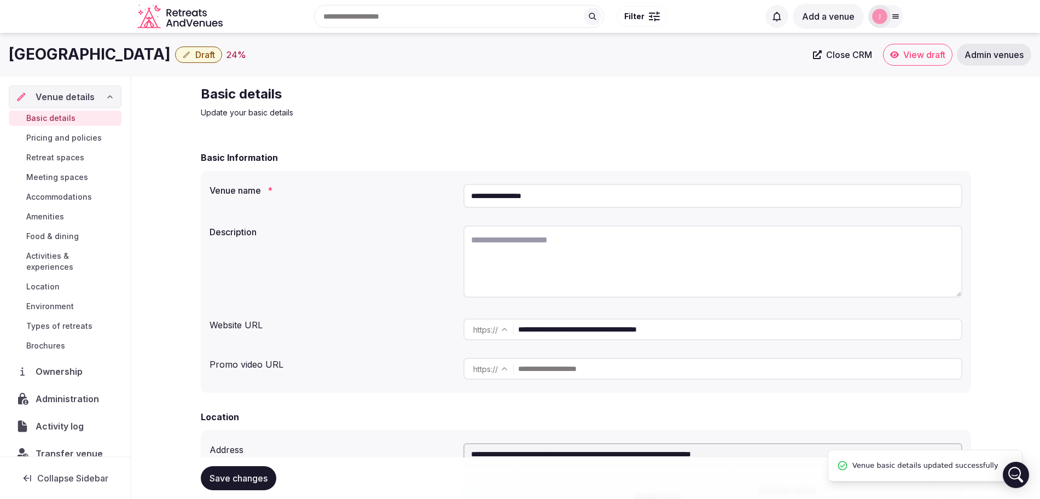
click at [53, 346] on span "Brochures" at bounding box center [45, 345] width 39 height 11
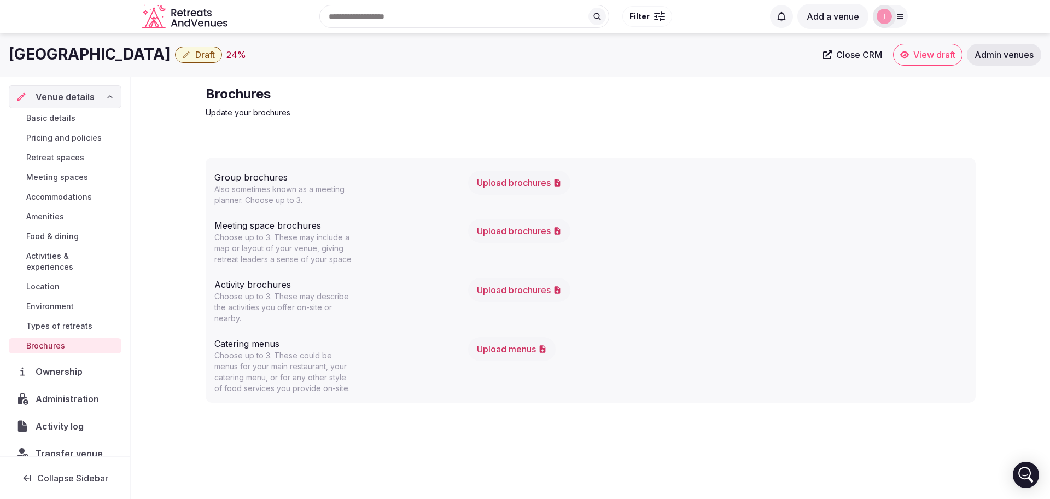
click at [60, 177] on span "Meeting spaces" at bounding box center [57, 177] width 62 height 11
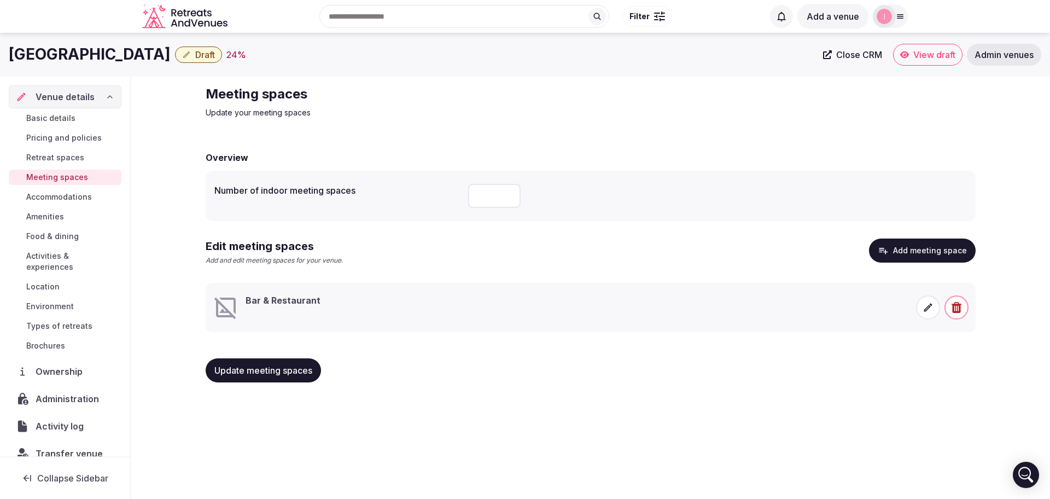
click at [52, 120] on span "Basic details" at bounding box center [50, 118] width 49 height 11
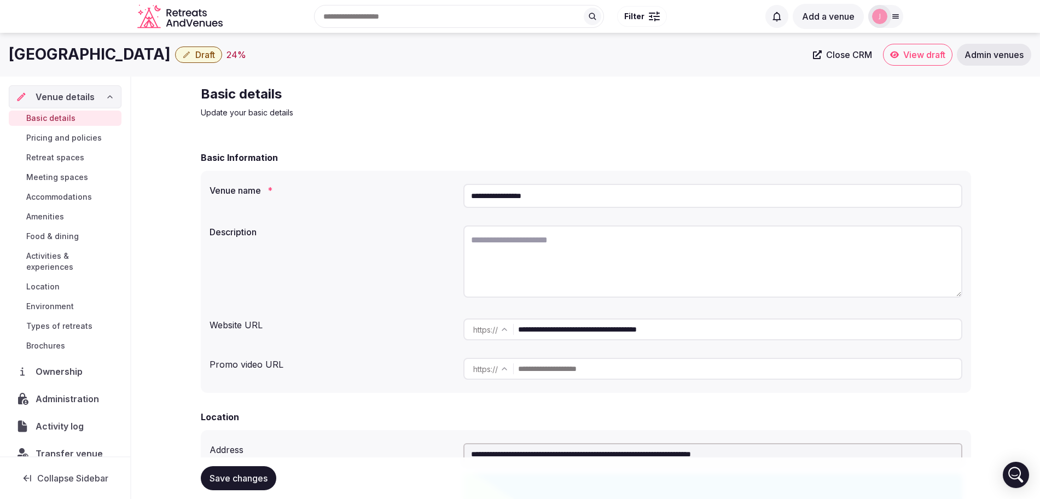
drag, startPoint x: 150, startPoint y: 50, endPoint x: 13, endPoint y: 55, distance: 137.4
click at [13, 55] on h1 "Cayena Beach Villa" at bounding box center [90, 54] width 162 height 21
copy h1 "Cayena Beach Villa"
click at [75, 176] on span "Meeting spaces" at bounding box center [57, 177] width 62 height 11
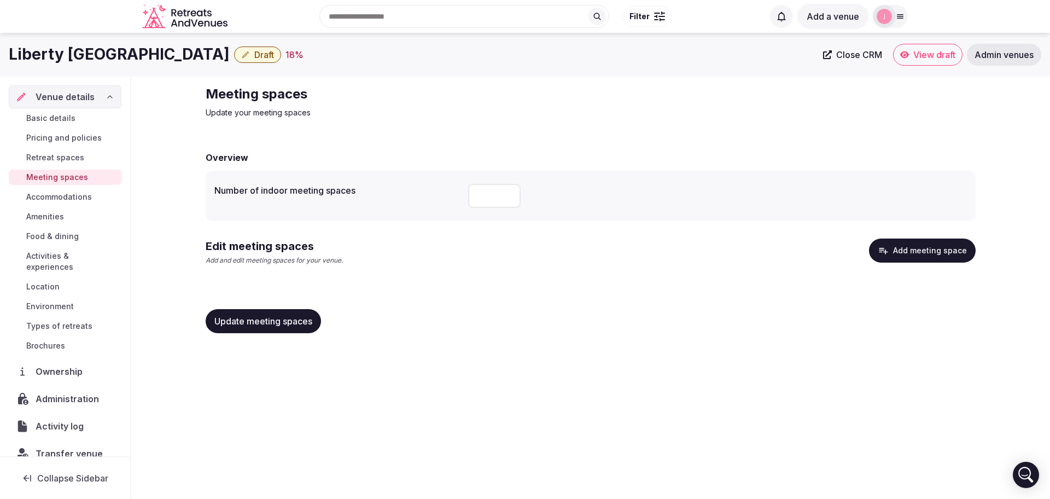
drag, startPoint x: 485, startPoint y: 196, endPoint x: 441, endPoint y: 197, distance: 43.8
click at [441, 197] on div "Number of indoor meeting spaces *" at bounding box center [590, 195] width 752 height 33
click at [283, 321] on span "Update meeting spaces" at bounding box center [263, 321] width 98 height 11
drag, startPoint x: 483, startPoint y: 197, endPoint x: 454, endPoint y: 194, distance: 29.2
click at [458, 194] on div "Number of indoor meeting spaces *" at bounding box center [590, 195] width 752 height 33
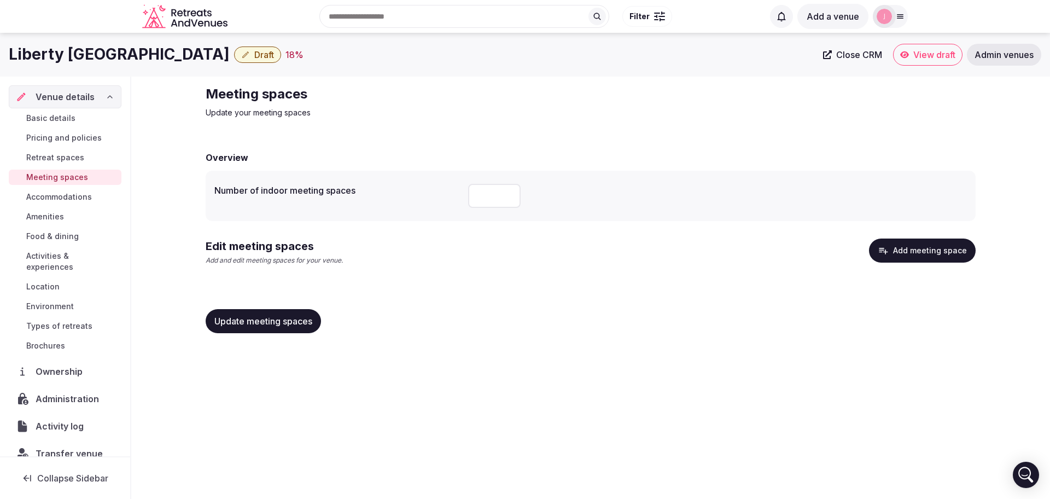
type input "*"
click at [913, 245] on button "Add meeting space" at bounding box center [922, 250] width 107 height 24
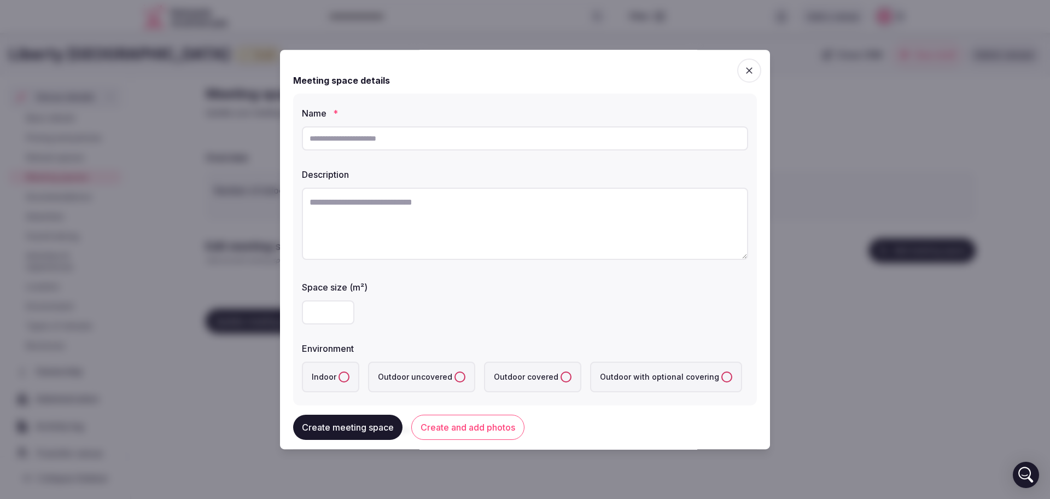
click at [365, 141] on input "text" at bounding box center [525, 138] width 446 height 24
paste input "********"
type input "********"
click at [340, 374] on button "Indoor" at bounding box center [344, 376] width 11 height 11
click at [320, 320] on input "number" at bounding box center [328, 312] width 52 height 24
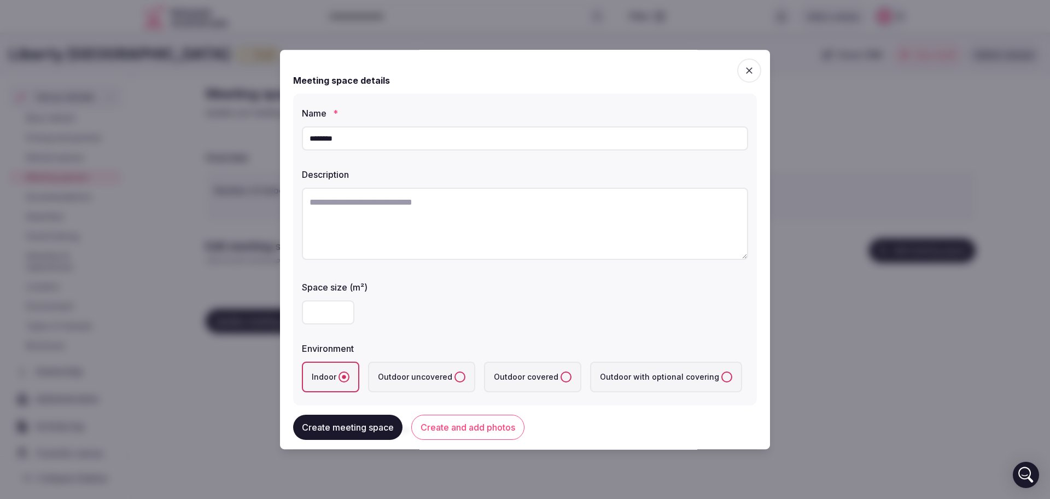
type input "**"
click at [460, 304] on div "**" at bounding box center [525, 312] width 446 height 24
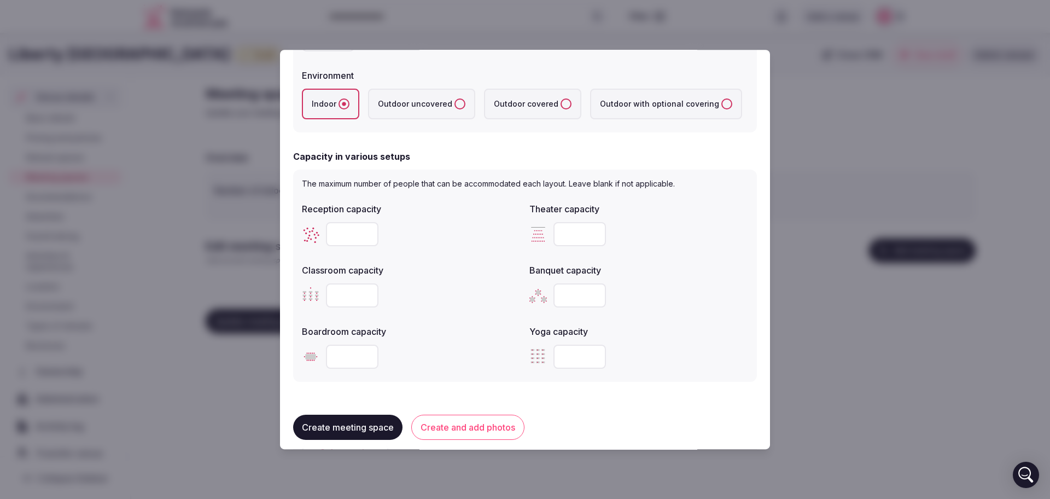
scroll to position [273, 0]
click at [340, 237] on input "number" at bounding box center [352, 233] width 52 height 24
type input "**"
click at [557, 230] on input "number" at bounding box center [579, 233] width 52 height 24
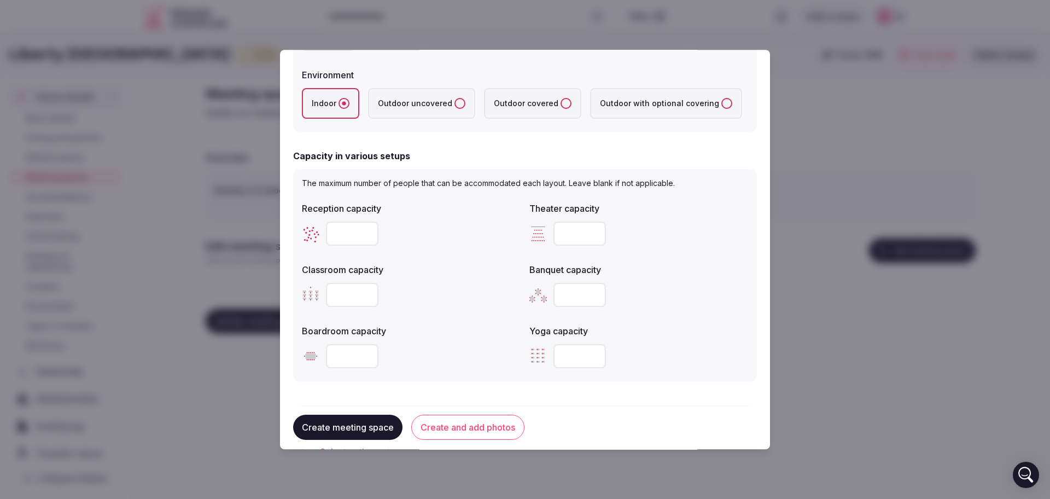
type input "**"
click at [562, 294] on input "number" at bounding box center [579, 295] width 52 height 24
type input "**"
click at [348, 289] on input "number" at bounding box center [352, 295] width 52 height 24
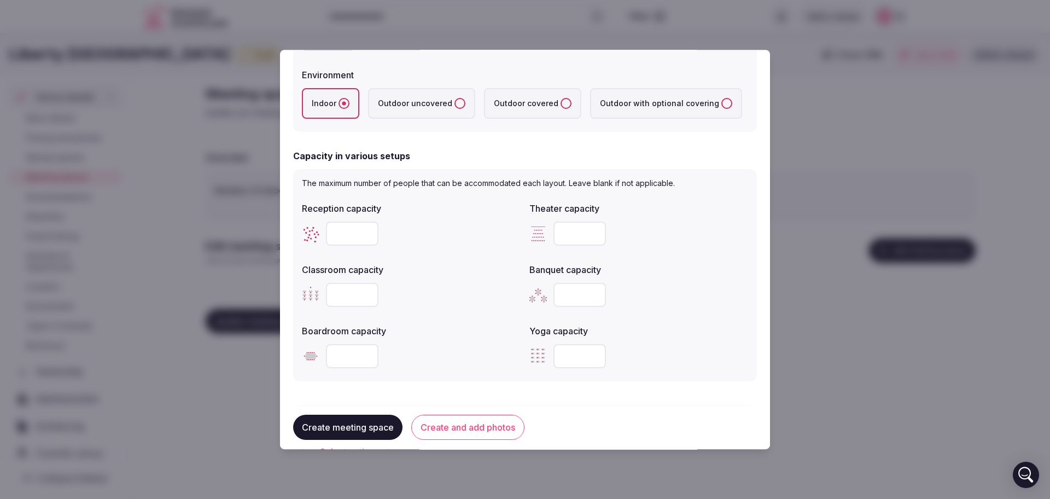
click at [348, 289] on input "number" at bounding box center [352, 295] width 52 height 24
type input "**"
click at [336, 422] on button "Create meeting space" at bounding box center [347, 427] width 109 height 25
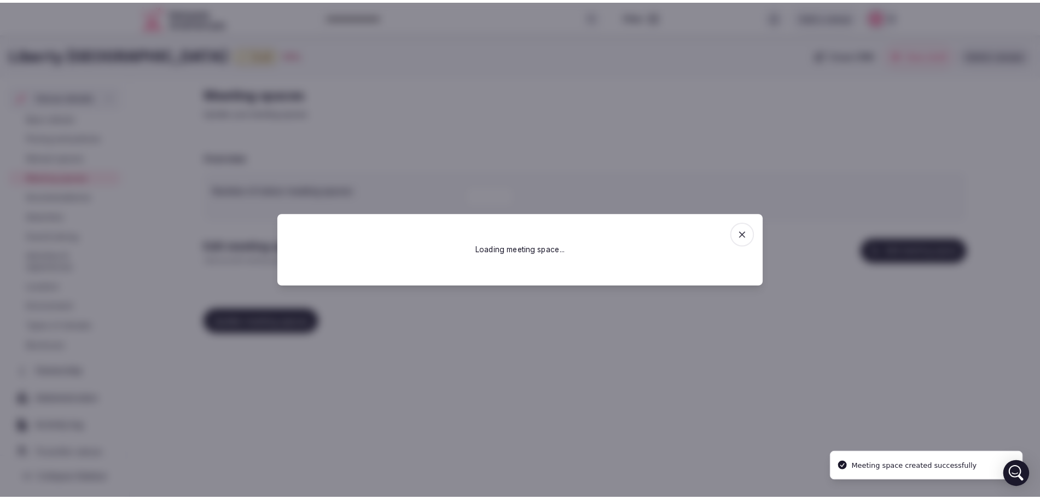
scroll to position [0, 0]
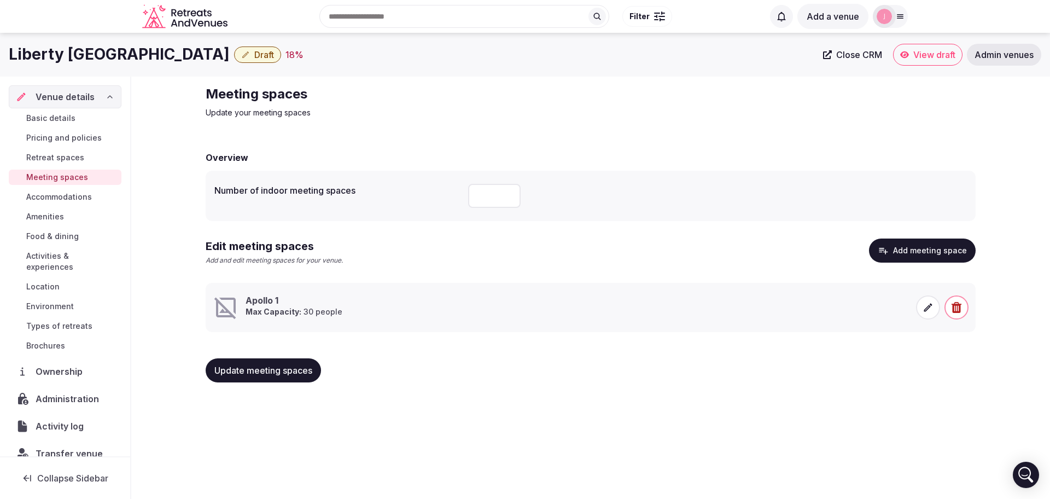
drag, startPoint x: 242, startPoint y: 369, endPoint x: 220, endPoint y: 365, distance: 21.8
click at [242, 369] on span "Update meeting spaces" at bounding box center [263, 370] width 98 height 11
click at [53, 346] on span "Brochures" at bounding box center [45, 345] width 39 height 11
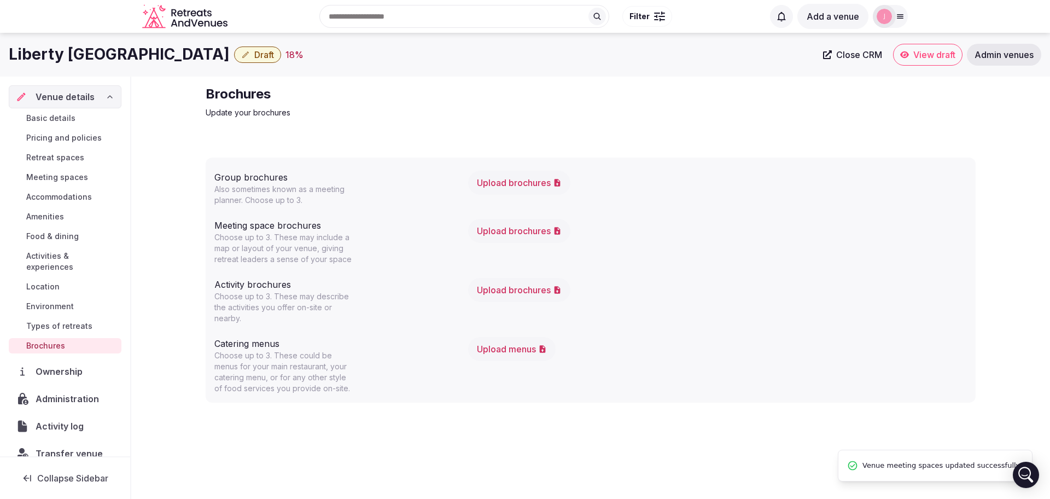
click at [509, 226] on button "Upload brochures" at bounding box center [519, 231] width 102 height 24
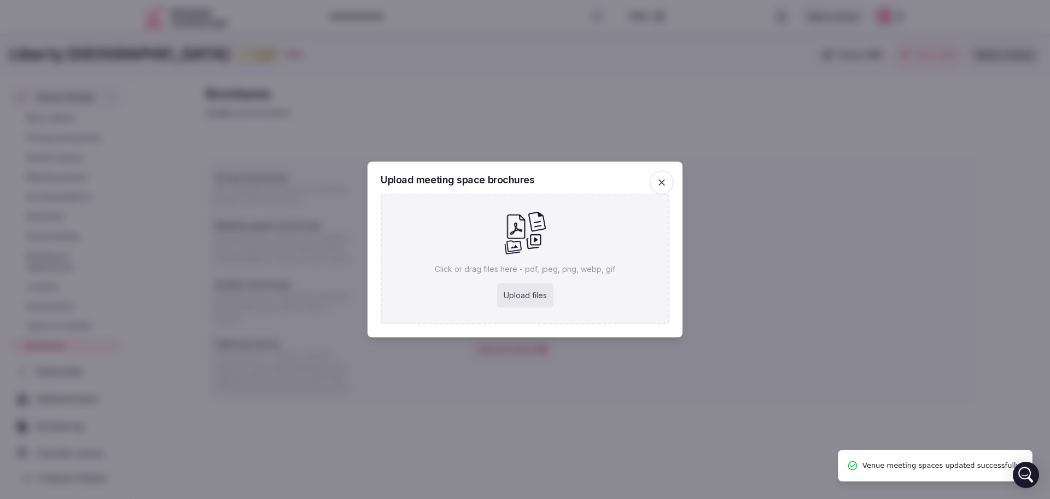
click at [521, 295] on div "Upload files" at bounding box center [525, 295] width 56 height 24
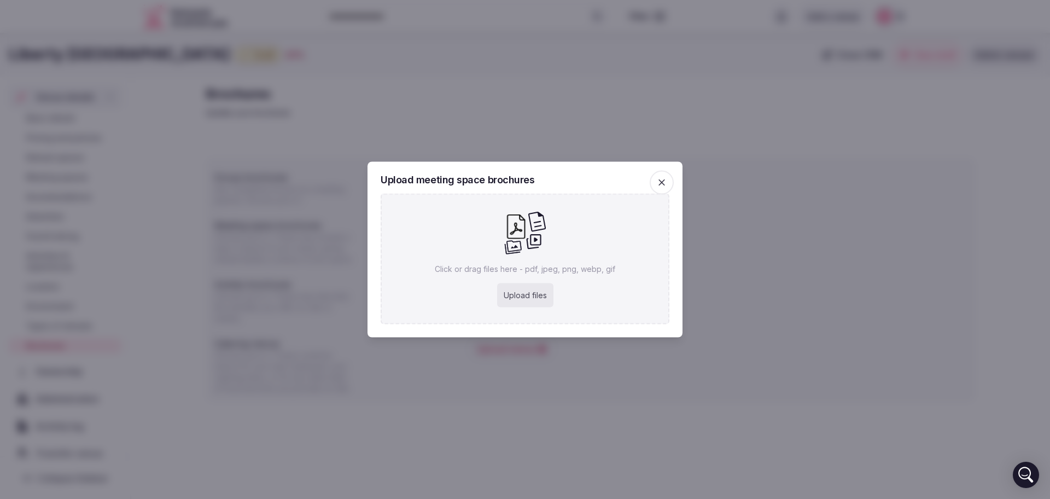
type input "**********"
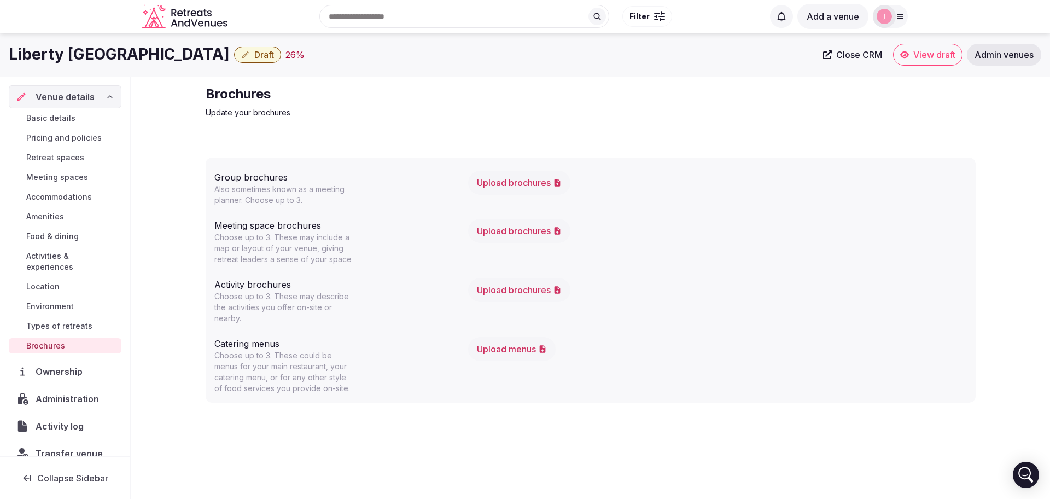
click at [54, 118] on span "Basic details" at bounding box center [50, 118] width 49 height 11
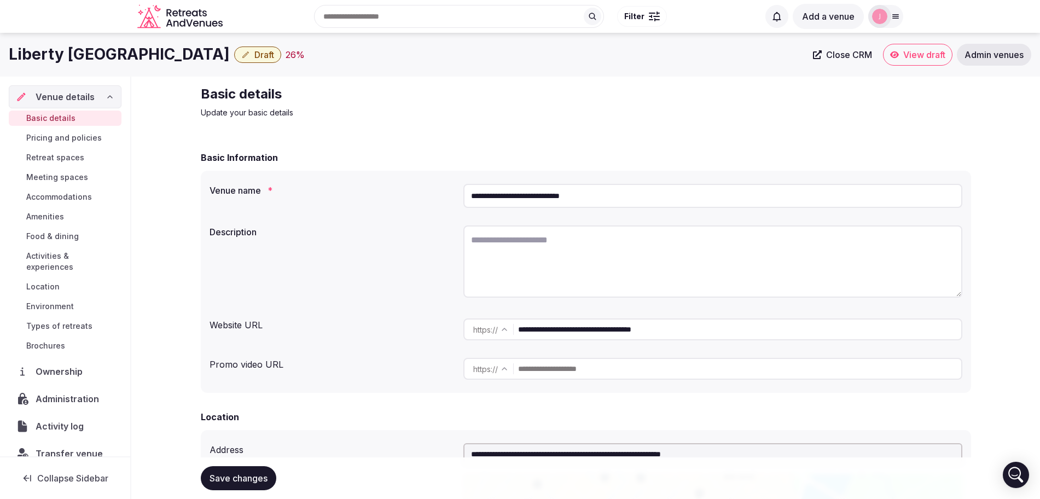
click at [46, 344] on span "Brochures" at bounding box center [45, 345] width 39 height 11
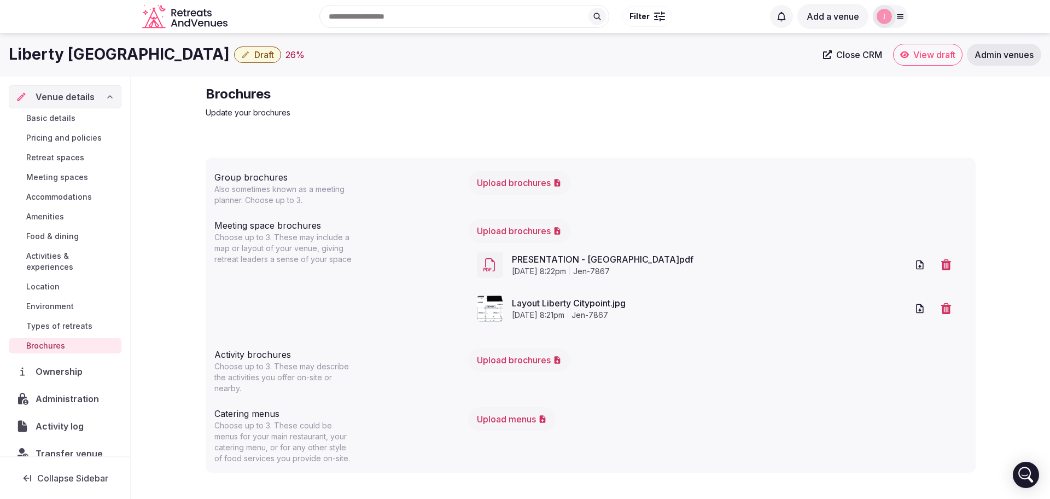
click at [44, 121] on span "Basic details" at bounding box center [50, 118] width 49 height 11
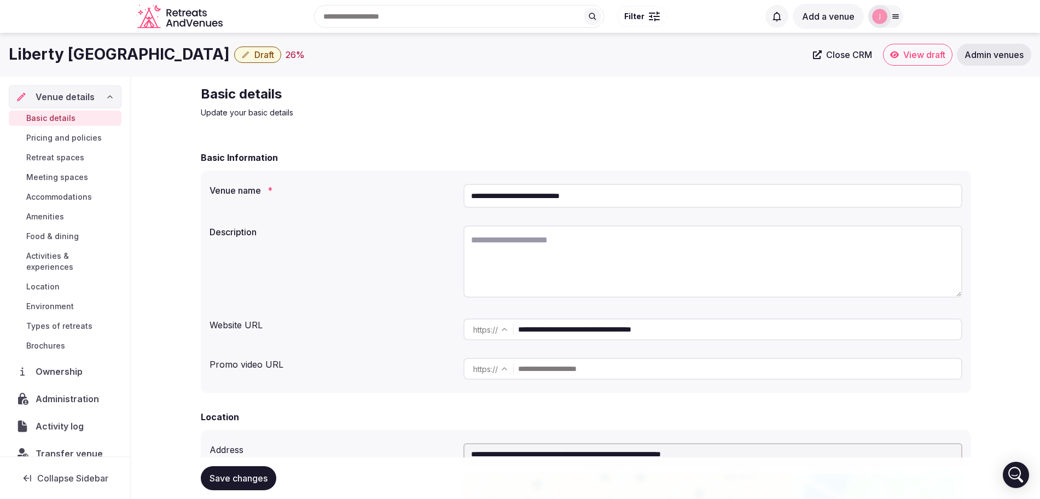
drag, startPoint x: 249, startPoint y: 54, endPoint x: 10, endPoint y: 54, distance: 239.0
click at [10, 54] on div "Liberty Central Saigon Citypoint Draft 26 %" at bounding box center [407, 54] width 797 height 21
copy h1 "Liberty [GEOGRAPHIC_DATA]"
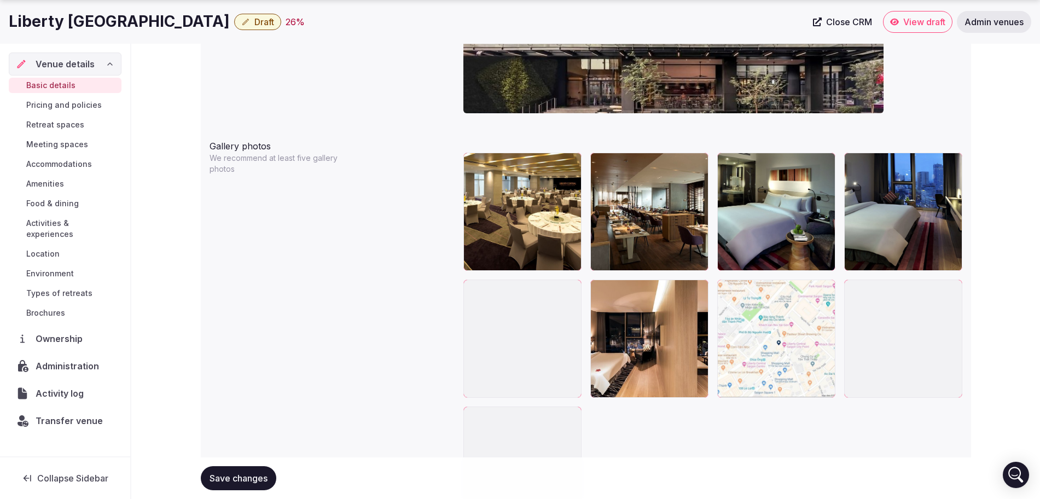
scroll to position [1162, 0]
